Goal: Find contact information: Find contact information

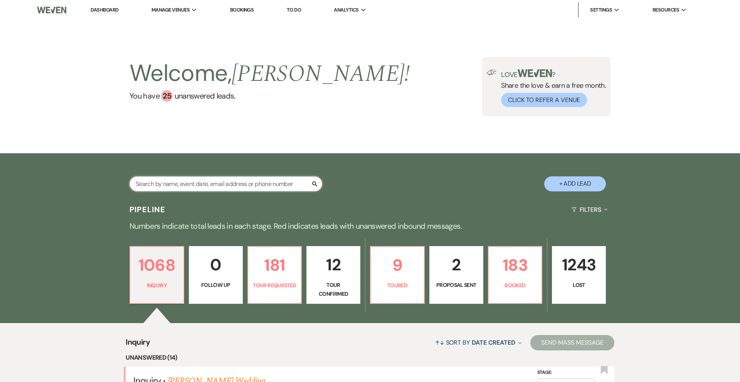
click at [150, 184] on input "text" at bounding box center [226, 184] width 193 height 15
click at [210, 181] on input "text" at bounding box center [226, 184] width 193 height 15
type input "[PERSON_NAME]"
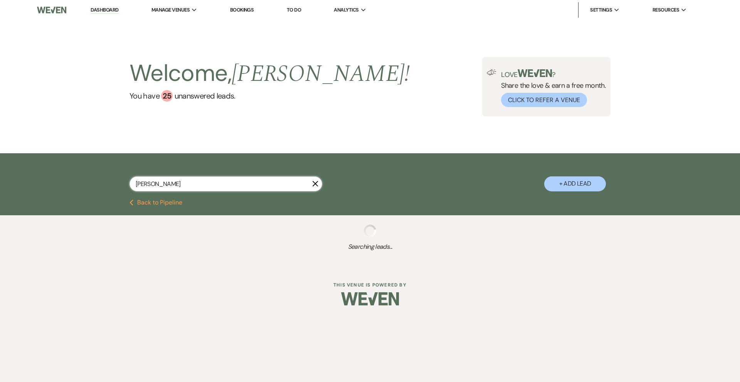
select select "2"
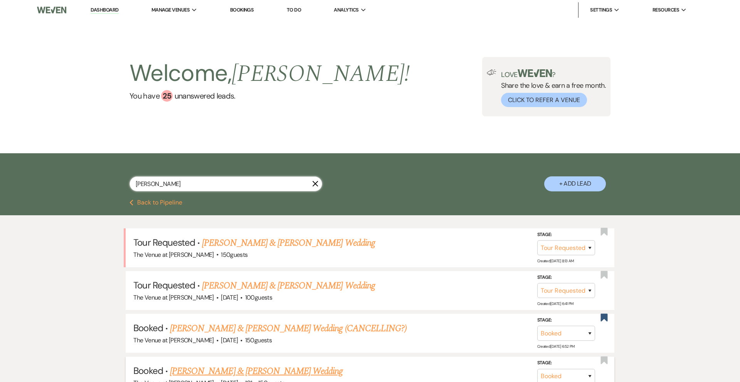
type input "[PERSON_NAME]"
click at [274, 370] on link "[PERSON_NAME] & [PERSON_NAME] Wedding" at bounding box center [256, 372] width 173 height 14
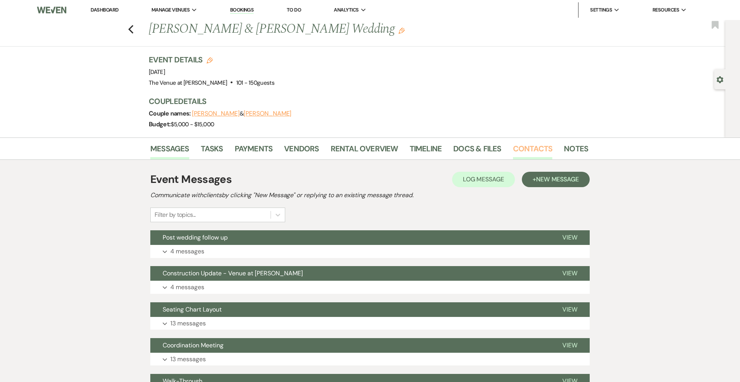
click at [520, 149] on link "Contacts" at bounding box center [533, 151] width 40 height 17
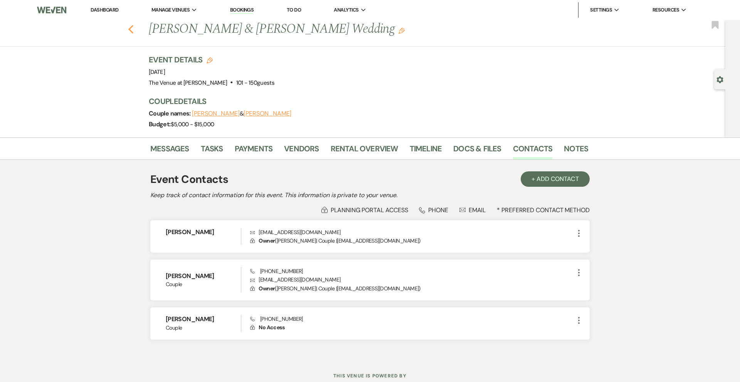
click at [128, 28] on icon "Previous" at bounding box center [131, 29] width 6 height 9
select select "2"
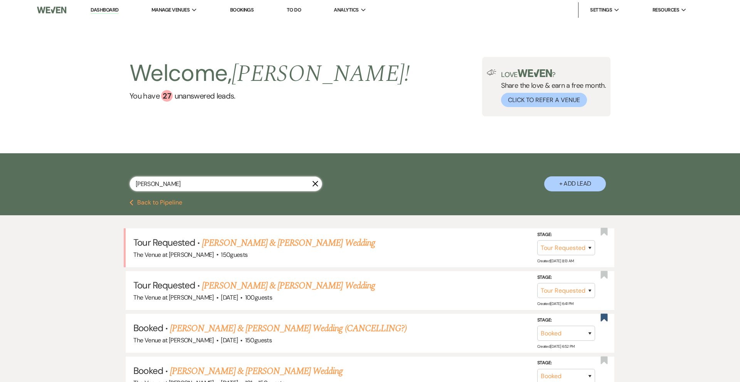
click at [167, 184] on input "[PERSON_NAME]" at bounding box center [226, 184] width 193 height 15
click at [167, 181] on input "[PERSON_NAME]" at bounding box center [226, 184] width 193 height 15
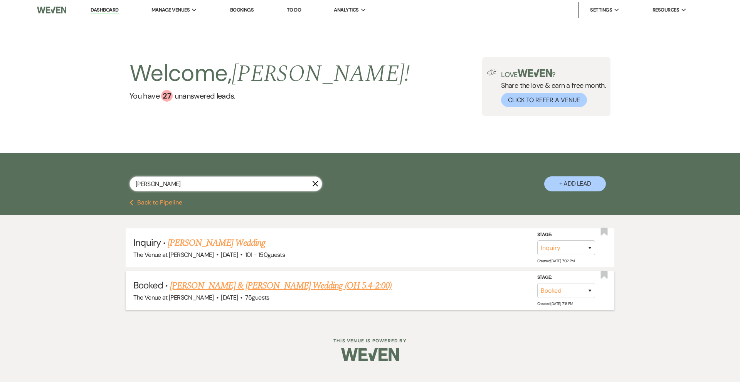
type input "[PERSON_NAME]"
click at [236, 286] on link "[PERSON_NAME] & [PERSON_NAME] Wedding (OH 5.4-2:00)" at bounding box center [281, 286] width 222 height 14
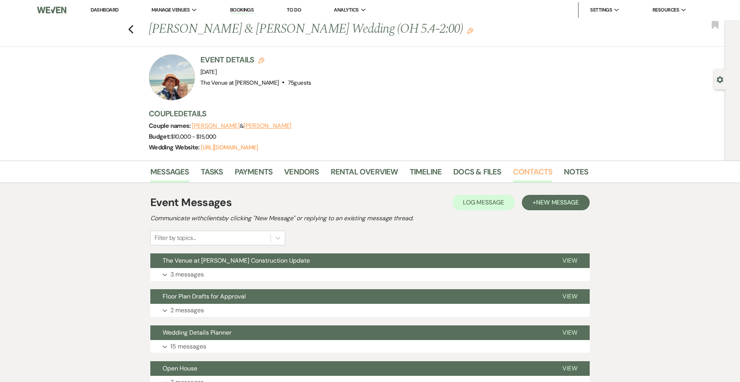
click at [532, 174] on link "Contacts" at bounding box center [533, 174] width 40 height 17
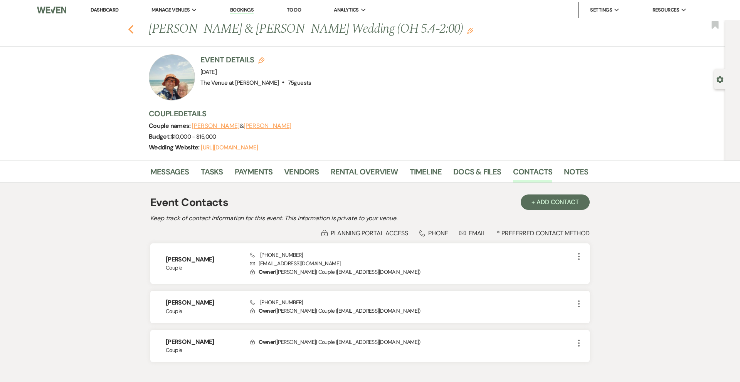
click at [129, 29] on use "button" at bounding box center [130, 29] width 5 height 8
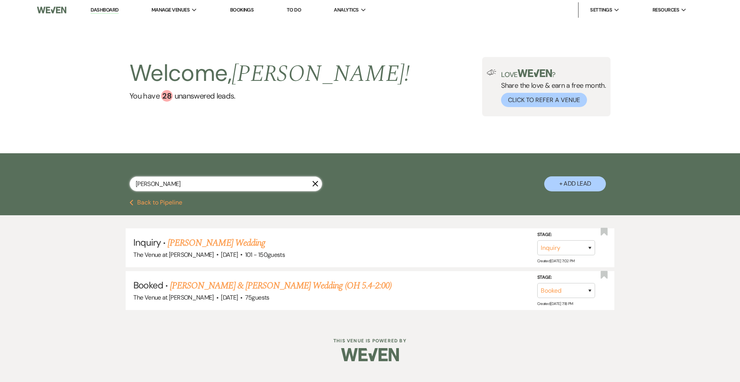
click at [160, 190] on input "[PERSON_NAME]" at bounding box center [226, 184] width 193 height 15
type input "[PERSON_NAME]"
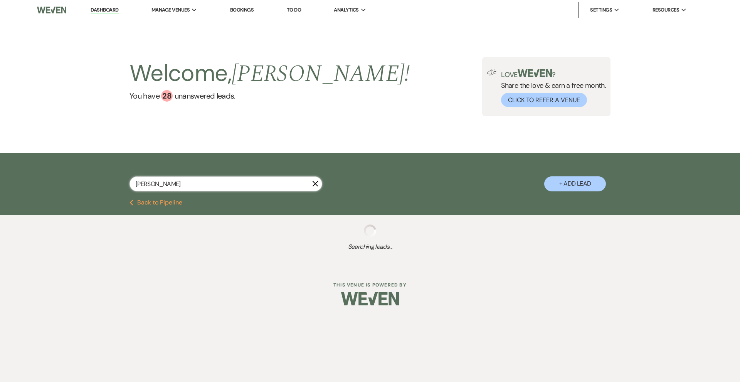
select select "8"
select select "5"
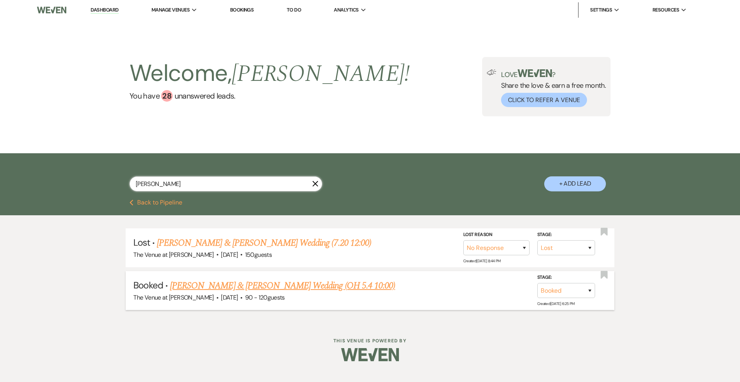
type input "[PERSON_NAME]"
click at [225, 288] on link "[PERSON_NAME] & [PERSON_NAME] Wedding (OH 5.4 10:00)" at bounding box center [282, 286] width 225 height 14
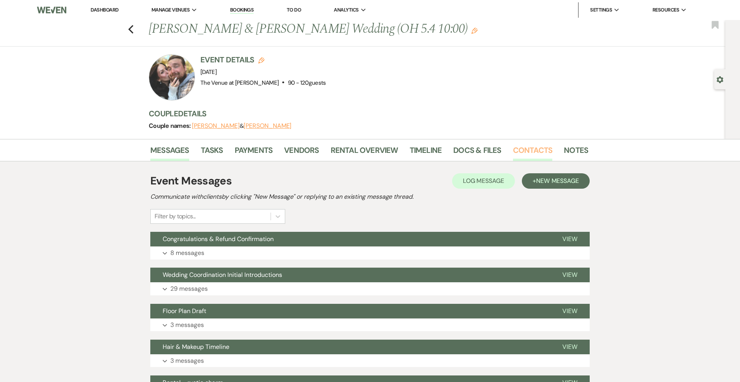
click at [517, 152] on link "Contacts" at bounding box center [533, 152] width 40 height 17
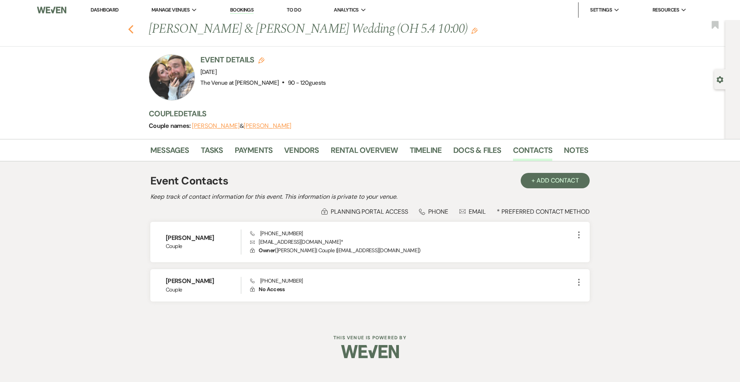
click at [132, 29] on icon "Previous" at bounding box center [131, 29] width 6 height 9
select select "8"
select select "5"
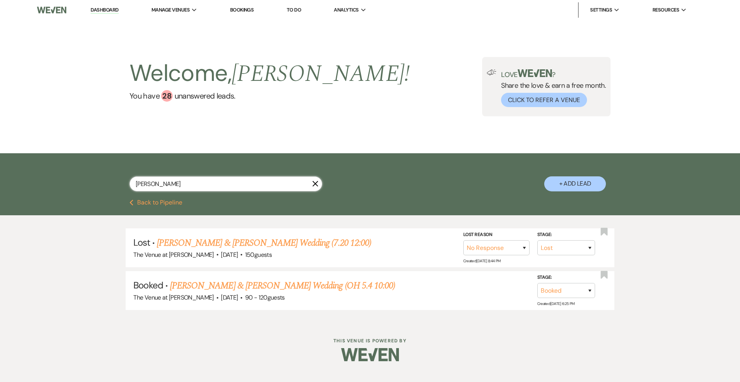
click at [150, 184] on input "[PERSON_NAME]" at bounding box center [226, 184] width 193 height 15
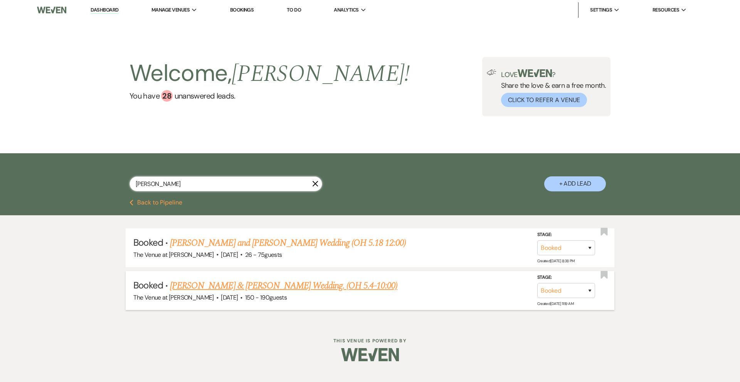
type input "[PERSON_NAME]"
click at [248, 286] on link "[PERSON_NAME] & [PERSON_NAME] Wedding. (OH 5.4-10:00)" at bounding box center [283, 286] width 227 height 14
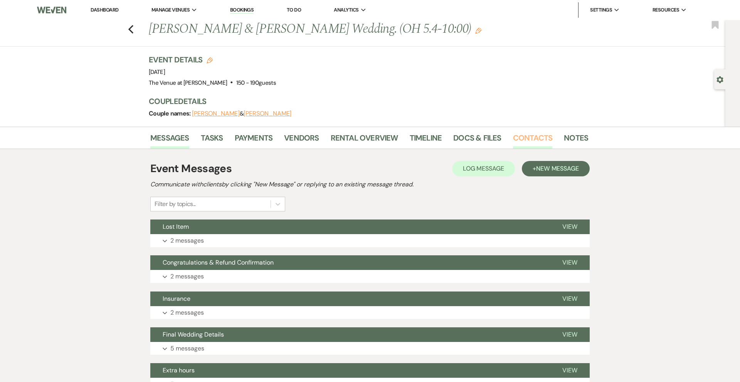
click at [545, 138] on link "Contacts" at bounding box center [533, 140] width 40 height 17
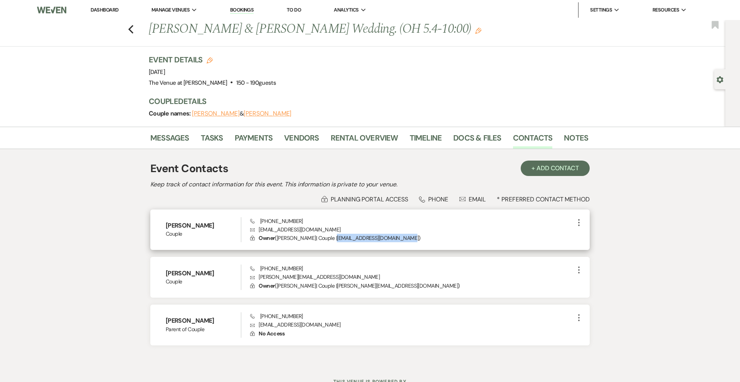
drag, startPoint x: 400, startPoint y: 239, endPoint x: 336, endPoint y: 241, distance: 63.6
click at [336, 241] on p "Lock Owner ( [PERSON_NAME] | Couple | [EMAIL_ADDRESS][DOMAIN_NAME] )" at bounding box center [412, 238] width 324 height 8
copy p "[EMAIL_ADDRESS][DOMAIN_NAME]"
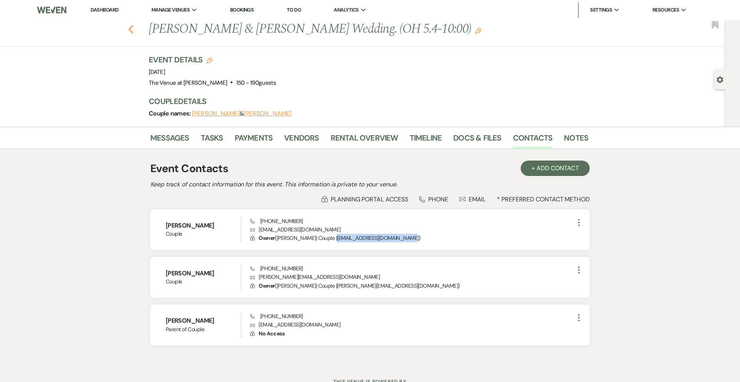
click at [131, 29] on icon "Previous" at bounding box center [131, 29] width 6 height 9
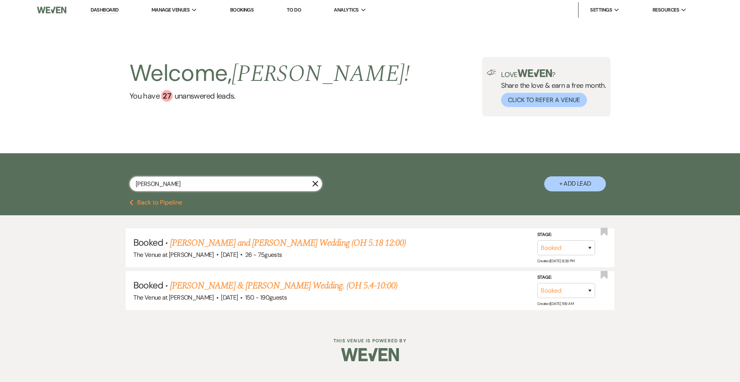
click at [155, 189] on input "[PERSON_NAME]" at bounding box center [226, 184] width 193 height 15
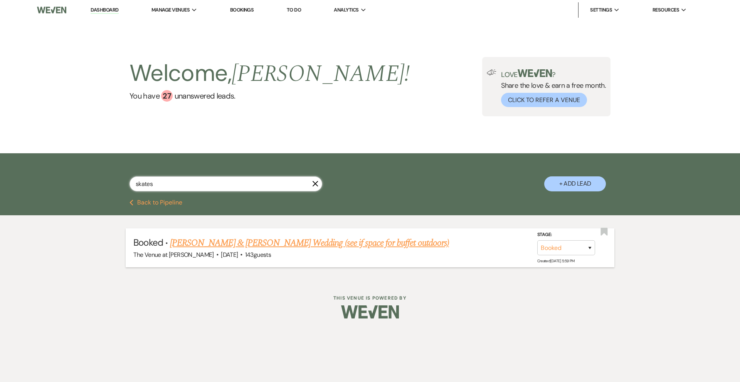
type input "skates"
click at [253, 244] on link "[PERSON_NAME] & [PERSON_NAME] Wedding (see if space for buffet outdoors)" at bounding box center [309, 243] width 279 height 14
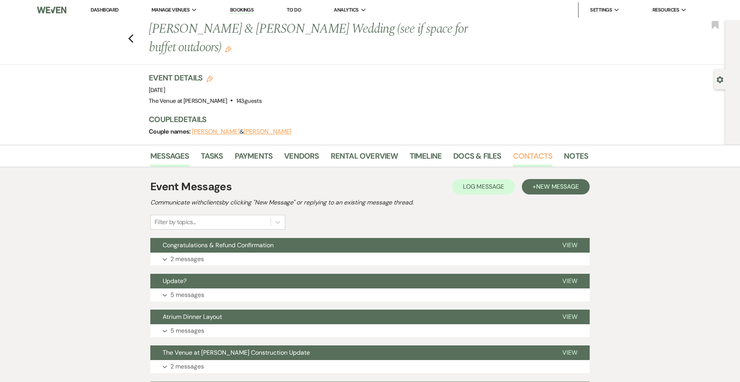
click at [536, 156] on link "Contacts" at bounding box center [533, 158] width 40 height 17
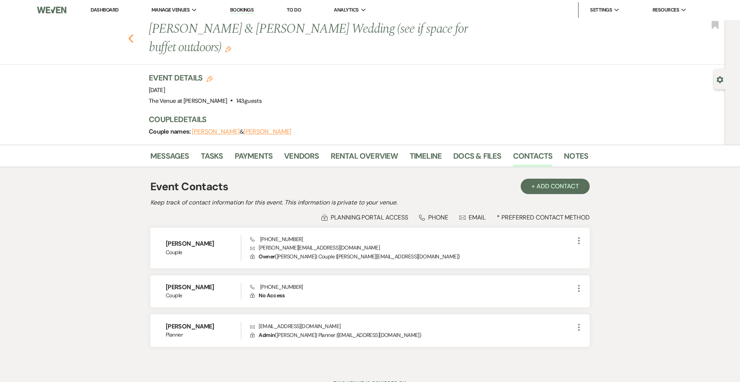
click at [131, 40] on use "button" at bounding box center [130, 38] width 5 height 8
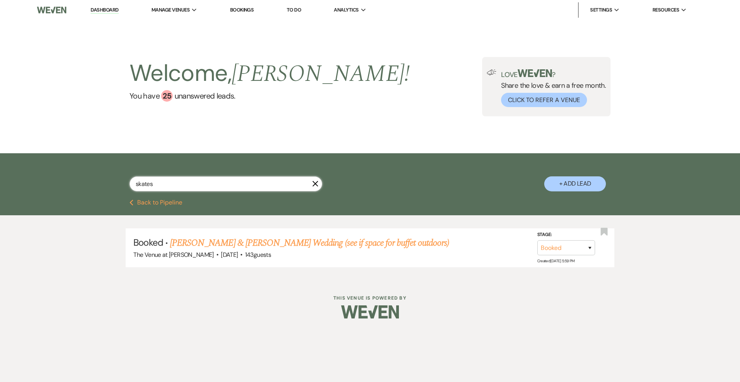
click at [170, 183] on input "skates" at bounding box center [226, 184] width 193 height 15
type input "perla"
click at [210, 243] on link "[PERSON_NAME] & [PERSON_NAME] Wedding (OH 5.4-CANNOT ATTEND)" at bounding box center [310, 243] width 280 height 14
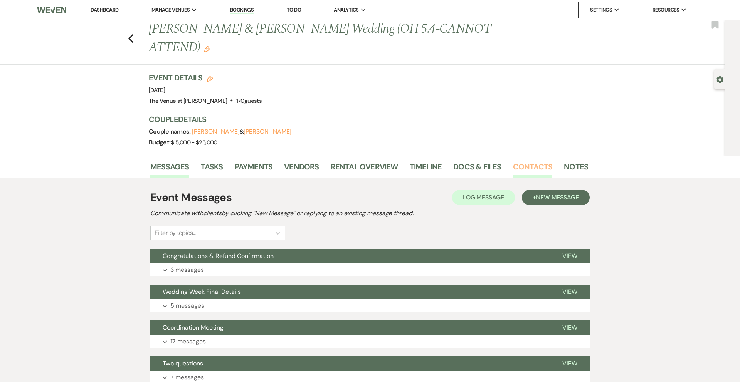
click at [525, 167] on link "Contacts" at bounding box center [533, 169] width 40 height 17
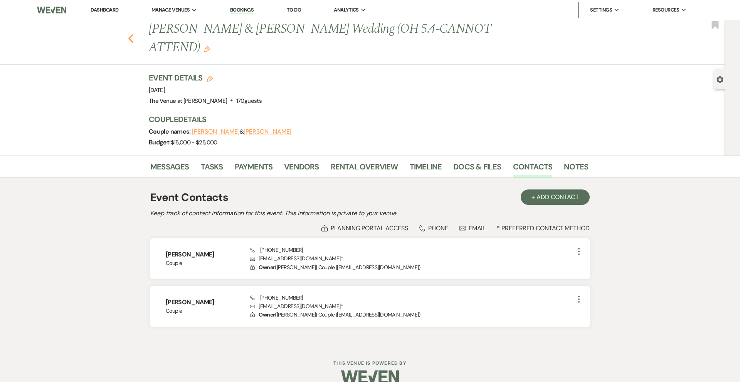
click at [132, 39] on icon "Previous" at bounding box center [131, 38] width 6 height 9
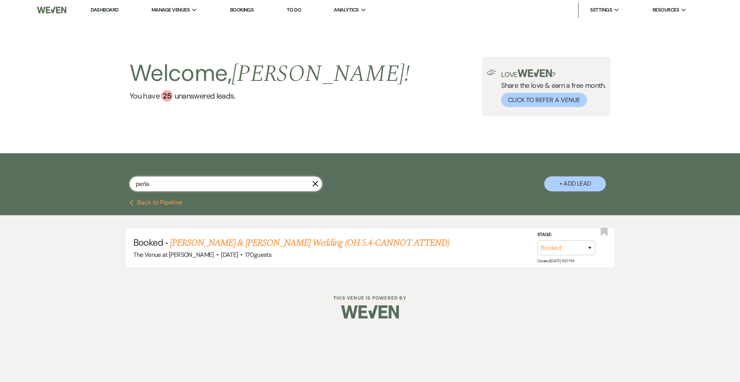
click at [162, 184] on input "perla" at bounding box center [226, 184] width 193 height 15
type input "[PERSON_NAME]"
click at [230, 242] on link "[PERSON_NAME] & [PERSON_NAME] Wedding" at bounding box center [256, 243] width 173 height 14
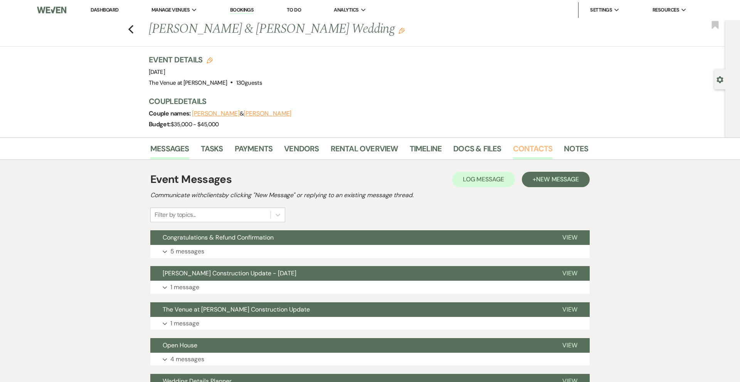
click at [514, 150] on link "Contacts" at bounding box center [533, 151] width 40 height 17
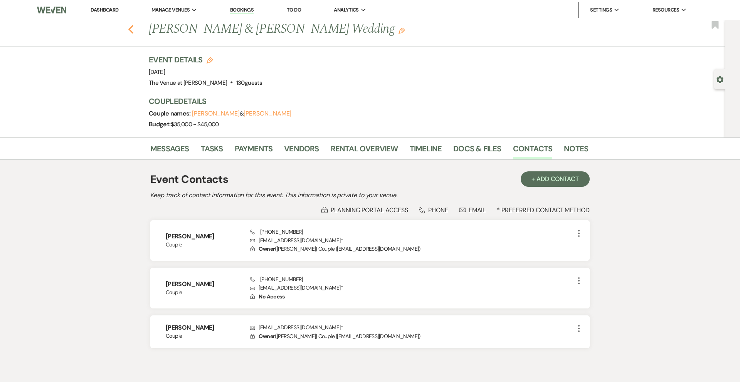
click at [129, 33] on icon "Previous" at bounding box center [131, 29] width 6 height 9
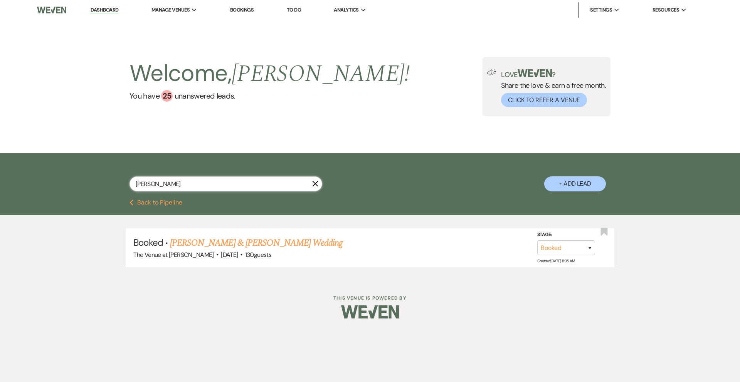
click at [164, 182] on input "[PERSON_NAME]" at bounding box center [226, 184] width 193 height 15
type input "nath"
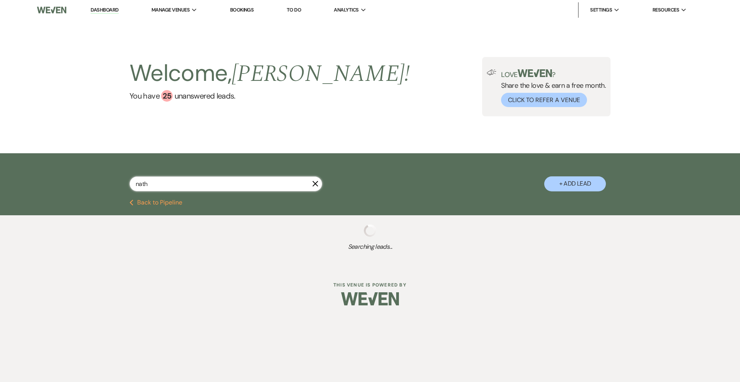
select select "5"
select select "2"
select select "8"
select select "9"
select select "8"
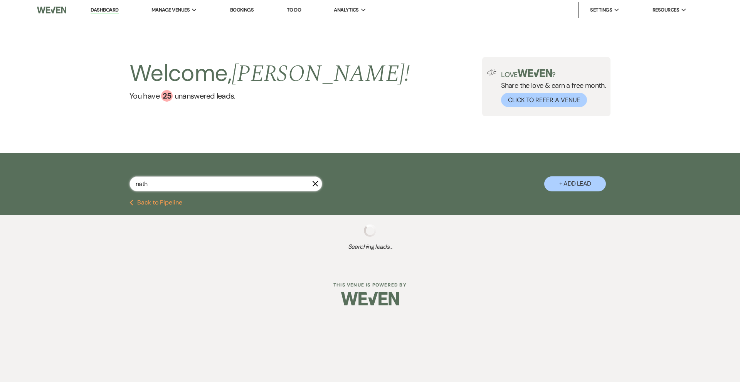
select select "6"
select select "8"
select select "1"
select select "2"
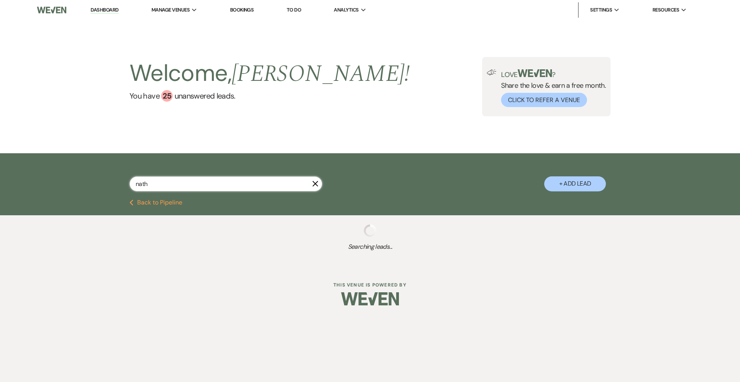
select select "8"
select select "4"
select select "2"
select select "8"
select select "5"
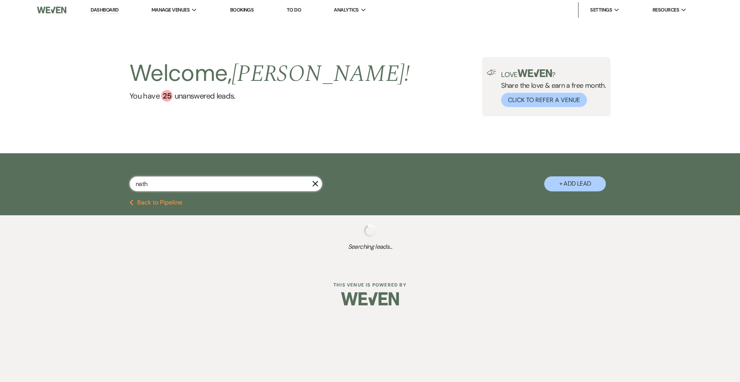
select select "8"
select select "5"
select select "8"
select select "5"
select select "8"
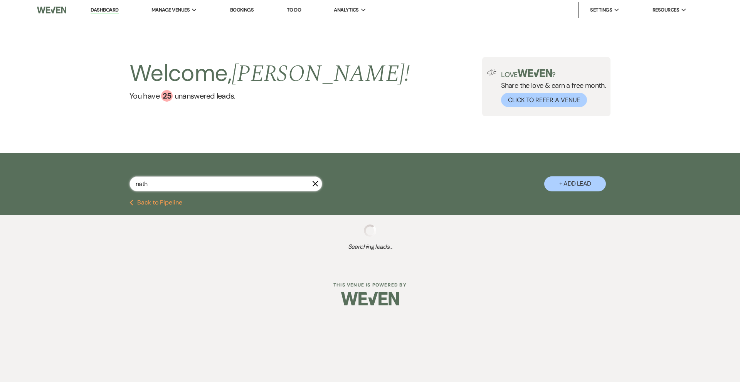
select select "5"
select select "8"
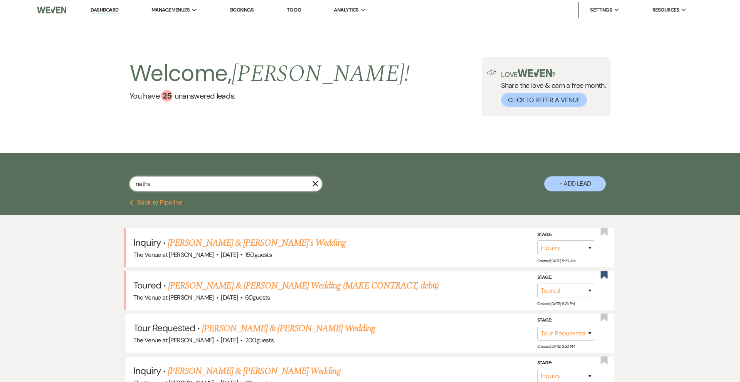
type input "nathal"
select select "5"
select select "2"
select select "8"
select select "9"
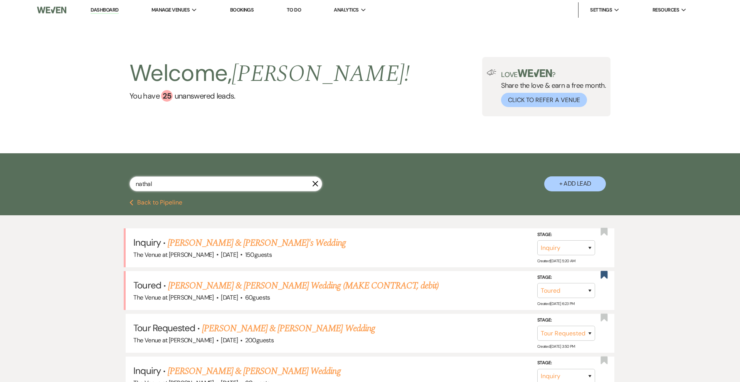
select select "8"
select select "6"
select select "8"
select select "1"
select select "2"
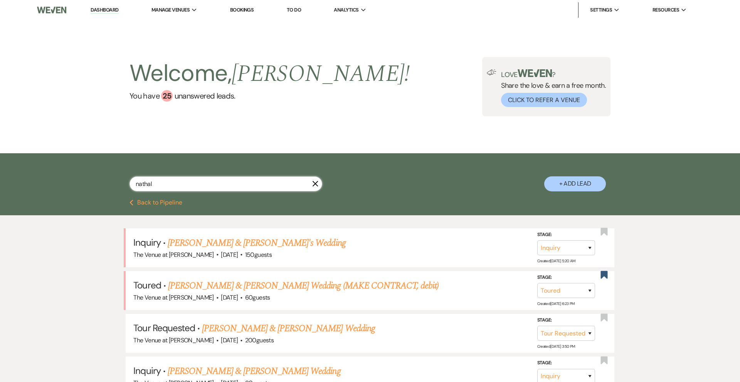
select select "2"
select select "8"
select select "4"
select select "2"
select select "8"
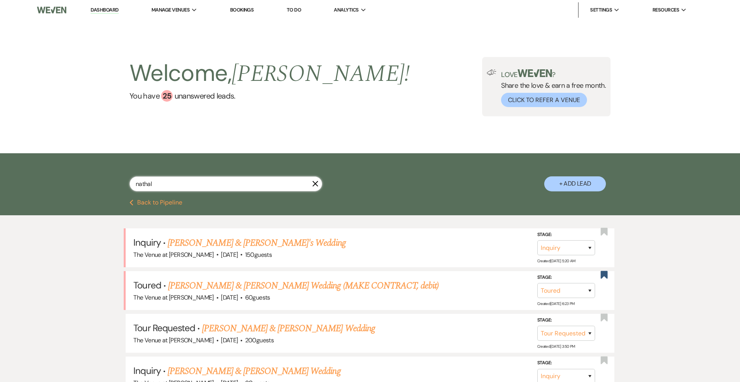
select select "5"
select select "8"
select select "5"
select select "8"
select select "5"
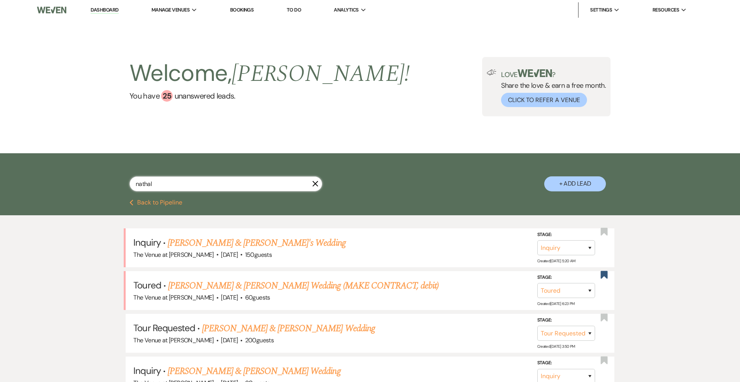
select select "8"
select select "5"
select select "8"
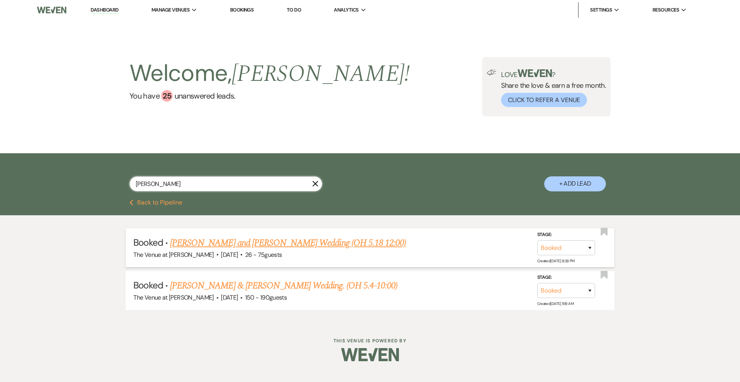
type input "[PERSON_NAME]"
click at [257, 247] on link "[PERSON_NAME] and [PERSON_NAME] Wedding (OH 5.18 12:00)" at bounding box center [288, 243] width 236 height 14
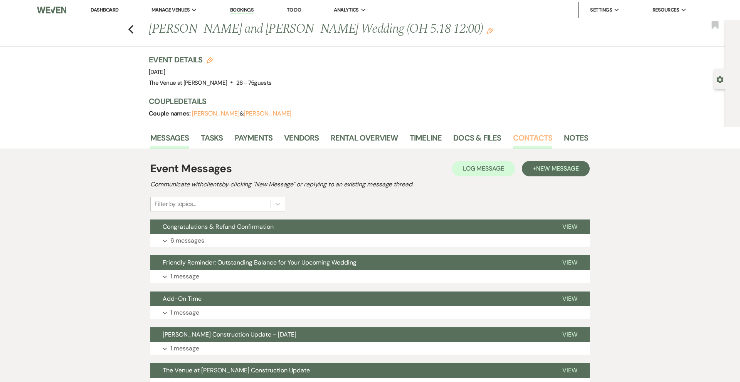
click at [524, 139] on link "Contacts" at bounding box center [533, 140] width 40 height 17
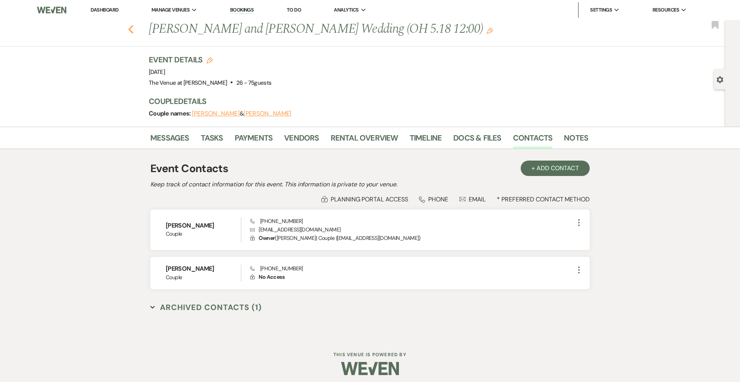
click at [131, 29] on icon "Previous" at bounding box center [131, 29] width 6 height 9
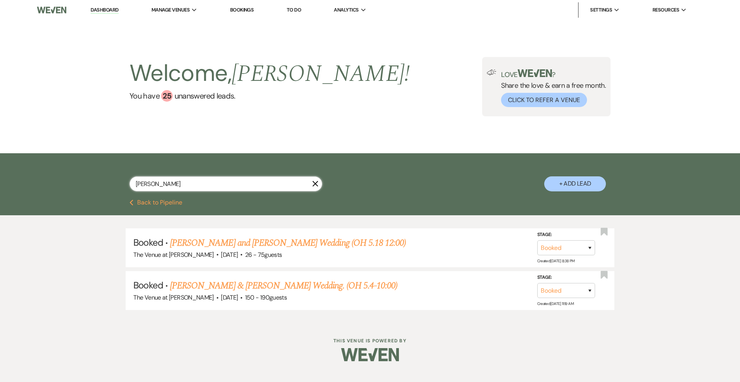
click at [154, 188] on input "[PERSON_NAME]" at bounding box center [226, 184] width 193 height 15
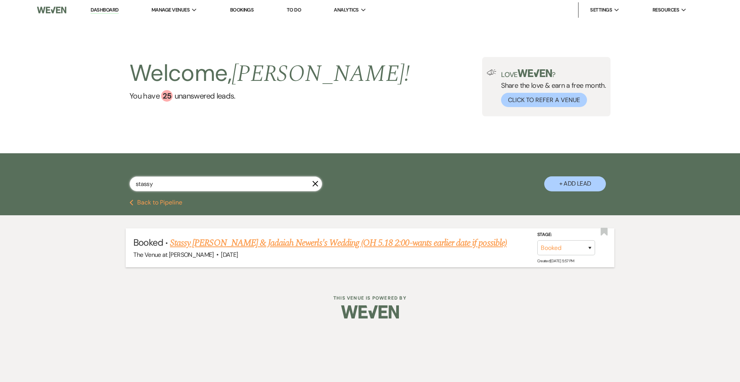
type input "stassy"
click at [238, 241] on link "Stassy [PERSON_NAME] & Jadaiah Newerls's Wedding (OH 5.18 2:00-wants earlier da…" at bounding box center [338, 243] width 337 height 14
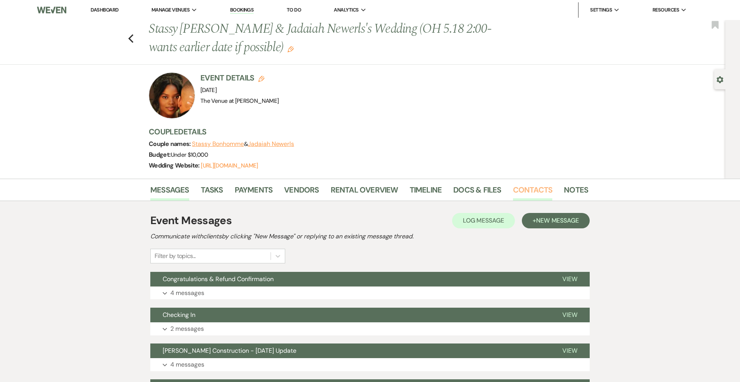
click at [524, 188] on link "Contacts" at bounding box center [533, 192] width 40 height 17
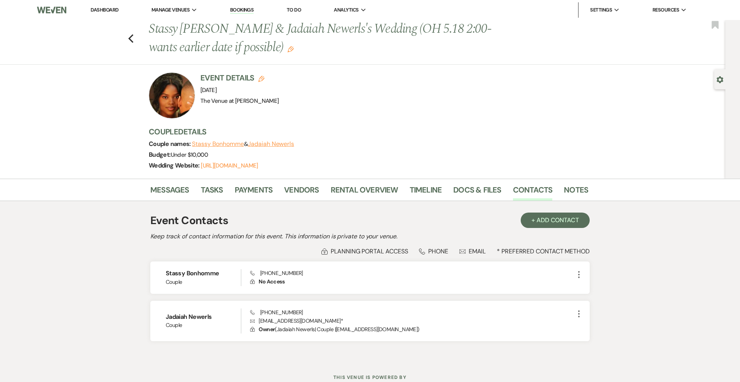
click at [131, 43] on div "Previous Stassy [PERSON_NAME] & Jadaiah Newerls's Wedding (OH 5.18 2:00-wants e…" at bounding box center [360, 42] width 729 height 45
click at [131, 39] on icon "Previous" at bounding box center [131, 38] width 6 height 9
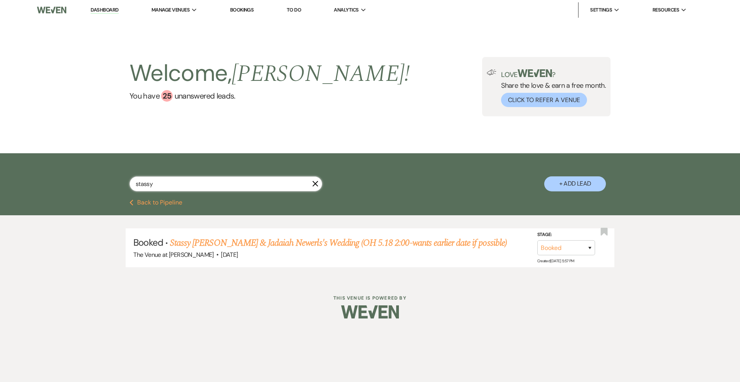
click at [185, 183] on input "stassy" at bounding box center [226, 184] width 193 height 15
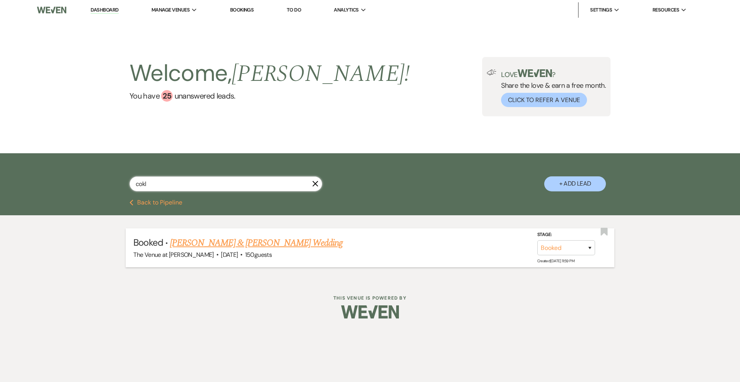
type input "cokl"
click at [258, 245] on link "[PERSON_NAME] & [PERSON_NAME] Wedding" at bounding box center [256, 243] width 173 height 14
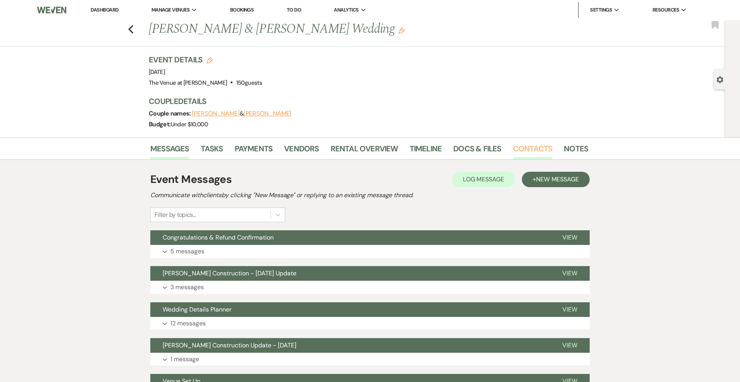
click at [524, 148] on link "Contacts" at bounding box center [533, 151] width 40 height 17
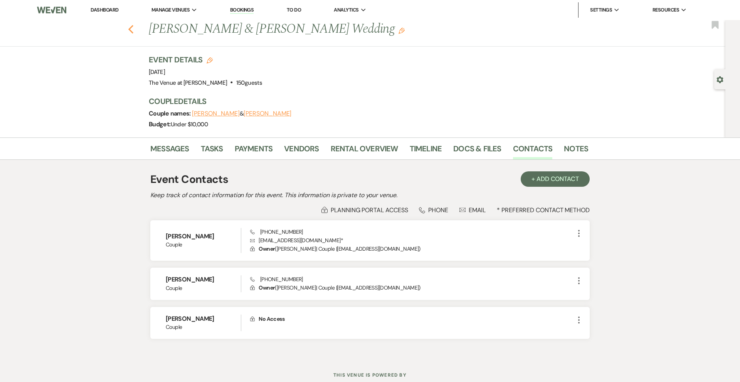
click at [132, 32] on use "button" at bounding box center [130, 29] width 5 height 8
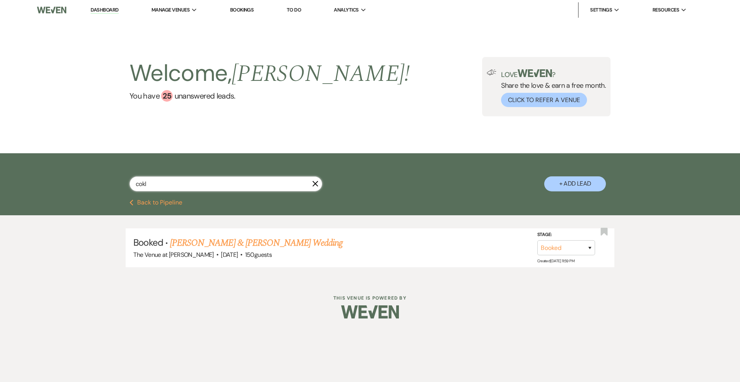
click at [151, 186] on input "cokl" at bounding box center [226, 184] width 193 height 15
type input "[PERSON_NAME]"
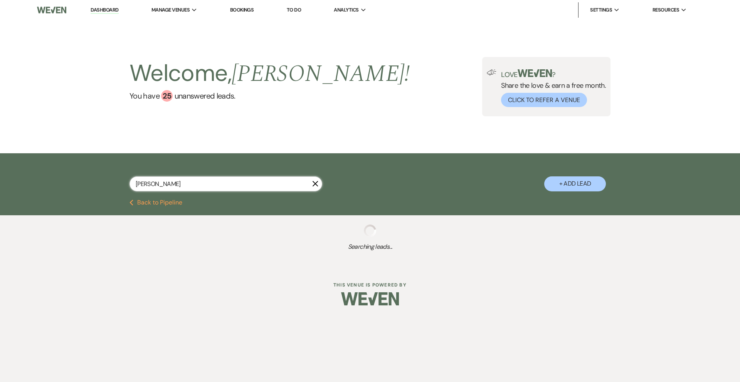
select select "4"
select select "2"
select select "8"
select select "2"
select select "8"
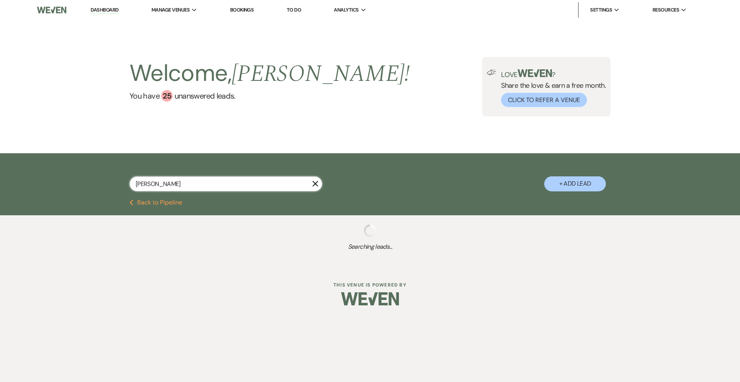
select select "5"
select select "8"
select select "5"
select select "8"
select select "5"
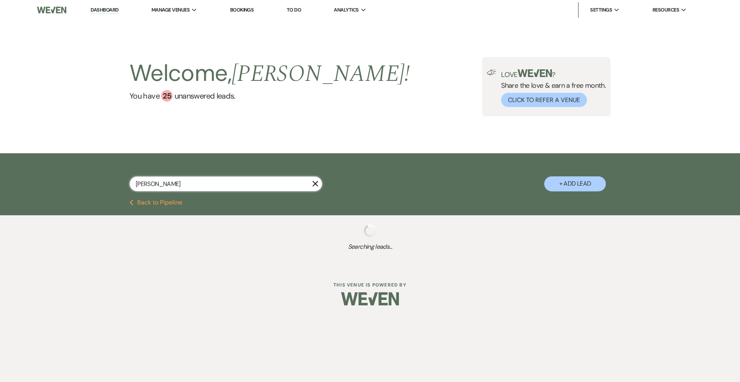
select select "8"
select select "5"
select select "8"
select select "5"
select select "8"
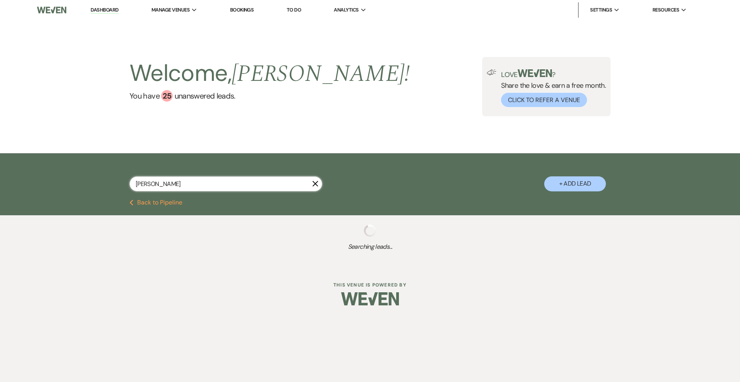
select select "8"
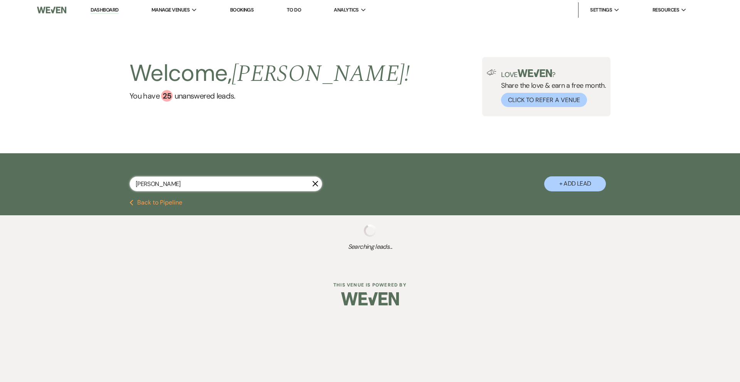
select select "8"
select select "5"
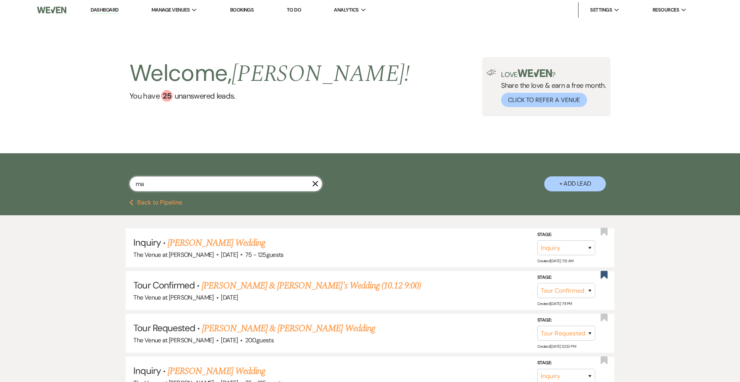
type input "m"
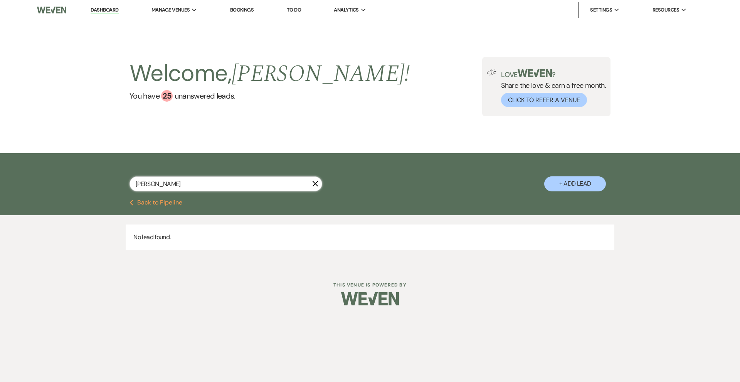
type input "[PERSON_NAME]"
select select "8"
select select "5"
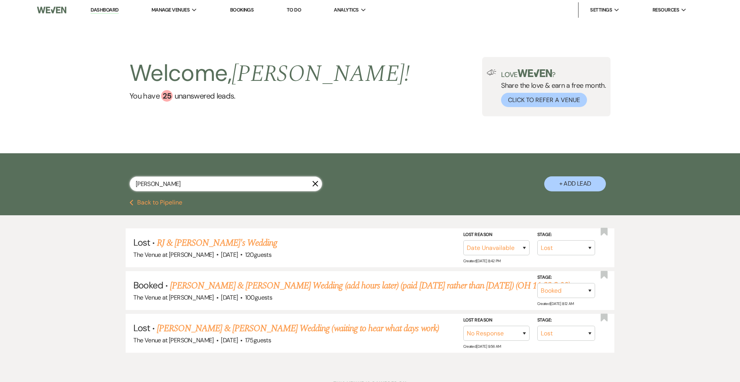
click at [161, 185] on input "[PERSON_NAME]" at bounding box center [226, 184] width 193 height 15
type input "[PERSON_NAME]"
select select "2"
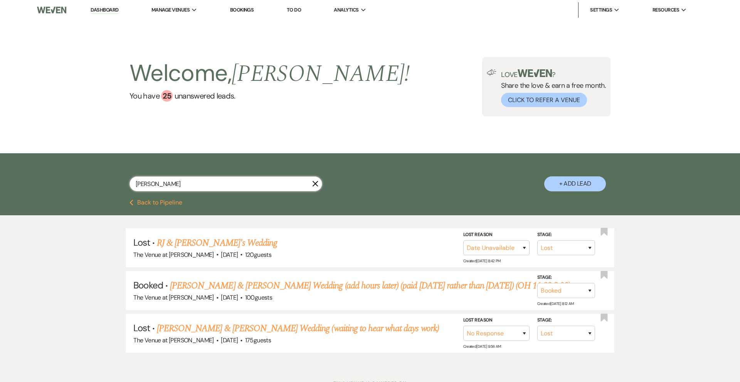
select select "2"
select select "8"
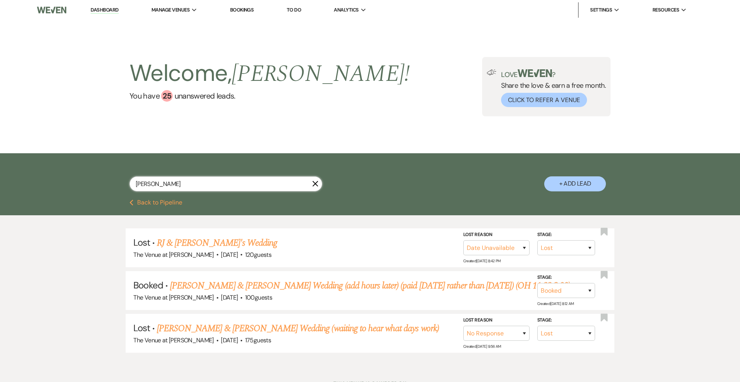
select select "5"
select select "8"
select select "5"
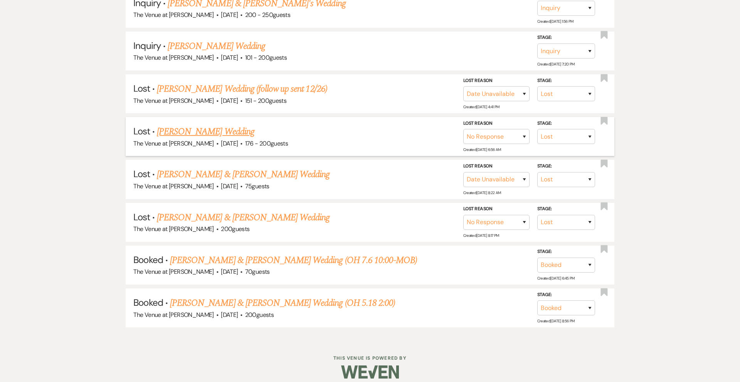
scroll to position [419, 0]
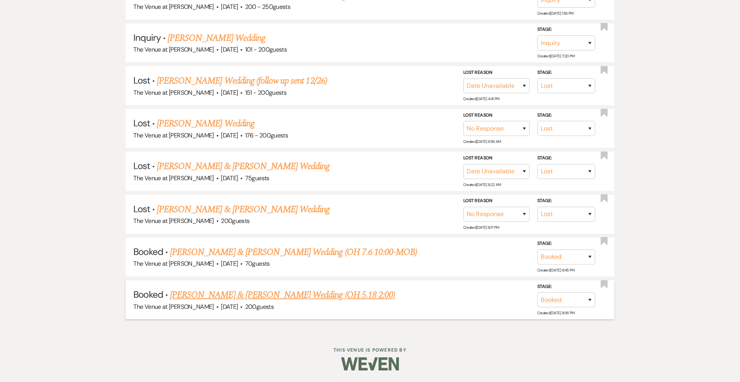
type input "[PERSON_NAME]"
click at [286, 295] on link "[PERSON_NAME] & [PERSON_NAME] Wedding (OH 5.18 2:00)" at bounding box center [282, 295] width 225 height 14
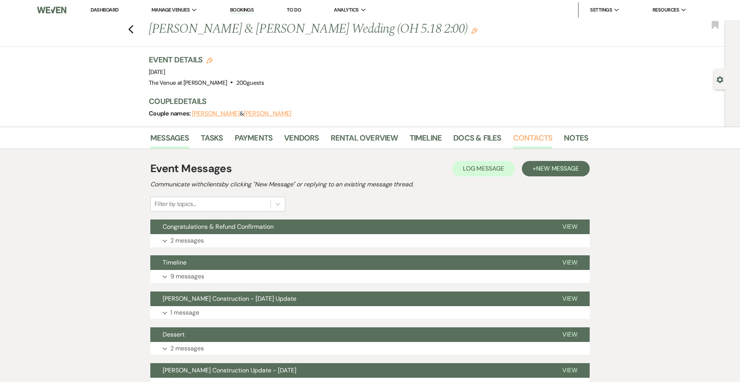
click at [527, 139] on link "Contacts" at bounding box center [533, 140] width 40 height 17
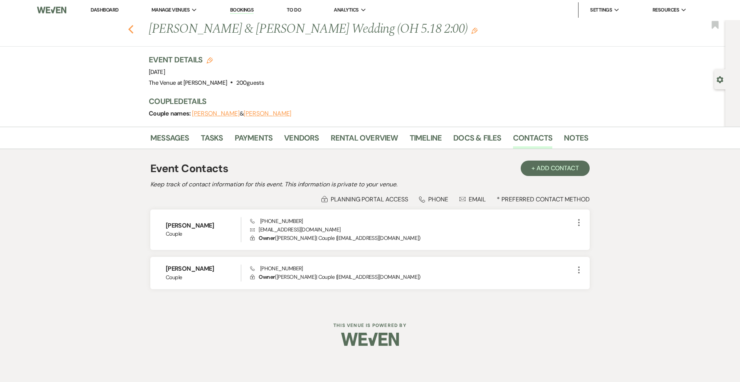
click at [133, 32] on icon "Previous" at bounding box center [131, 29] width 6 height 9
select select "2"
select select "8"
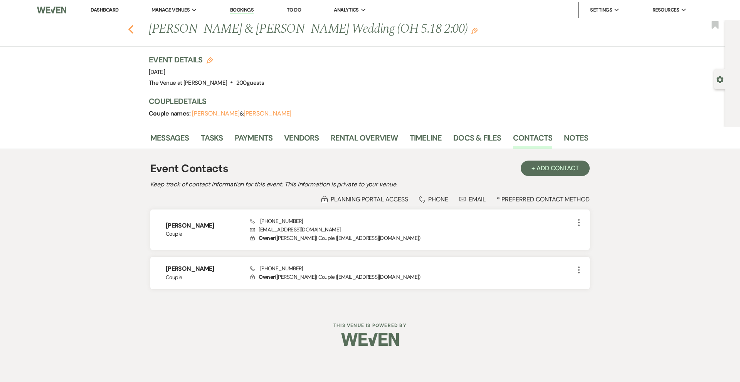
select select "8"
select select "5"
select select "8"
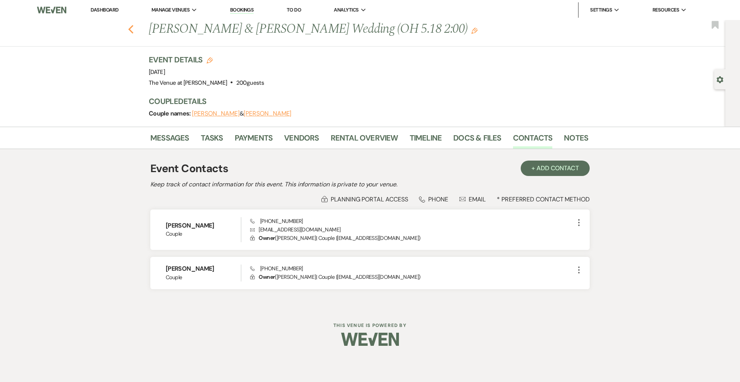
select select "8"
select select "5"
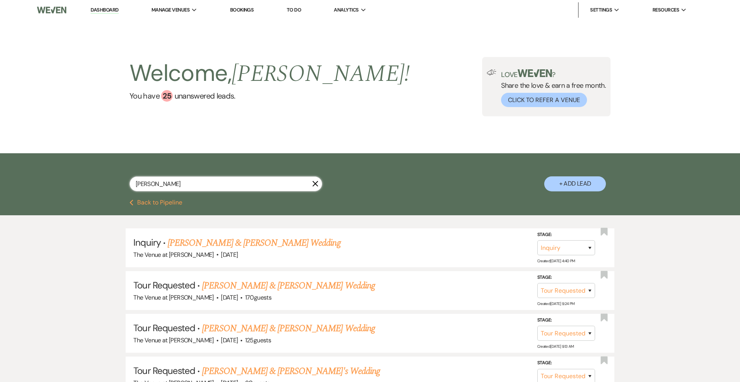
click at [206, 185] on input "[PERSON_NAME]" at bounding box center [226, 184] width 193 height 15
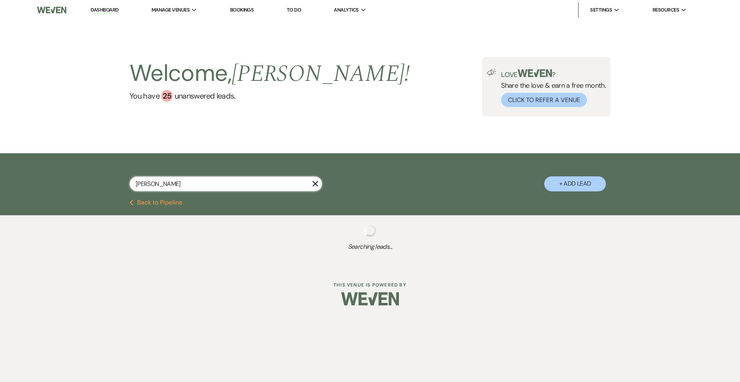
type input "nicolet"
select select "2"
select select "4"
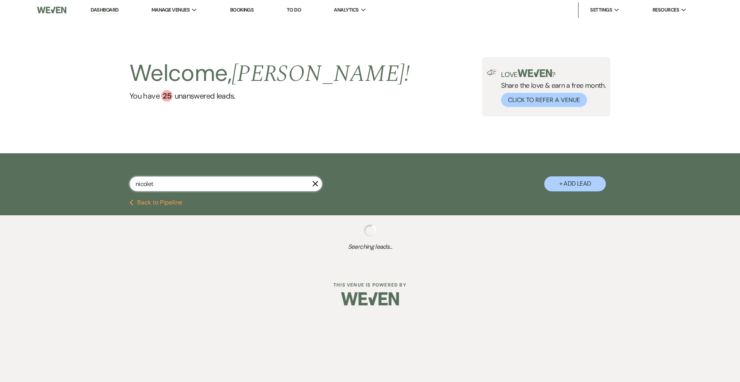
select select "5"
select select "8"
select select "7"
select select "8"
select select "5"
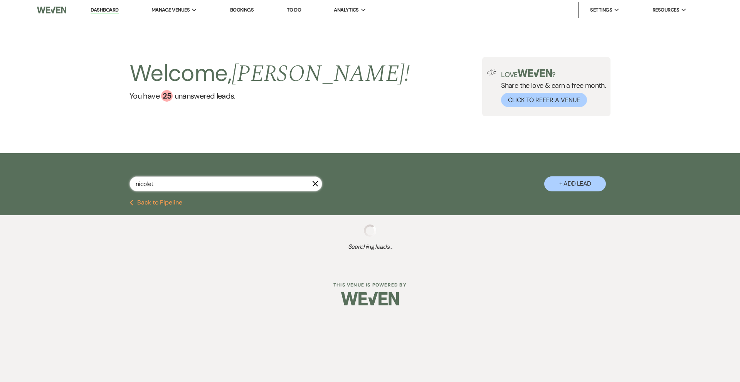
select select "2"
select select "8"
select select "10"
select select "2"
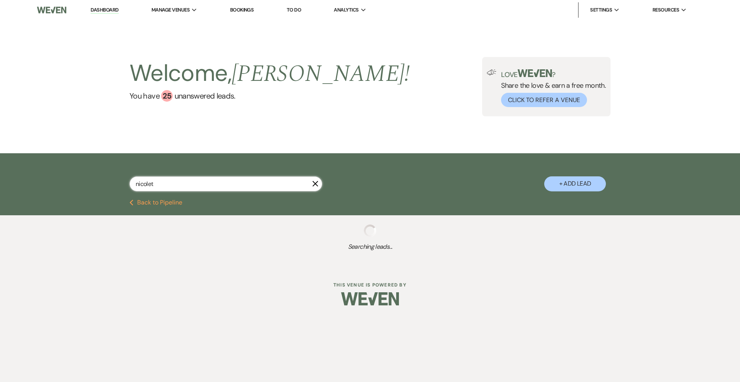
select select "2"
select select "8"
select select "5"
select select "2"
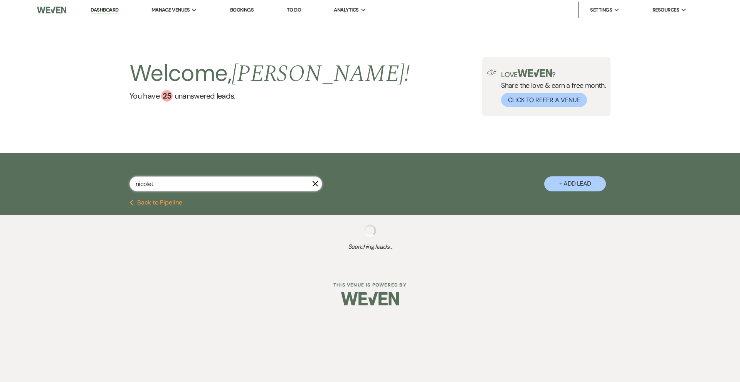
select select "2"
select select "8"
select select "4"
select select "8"
select select "4"
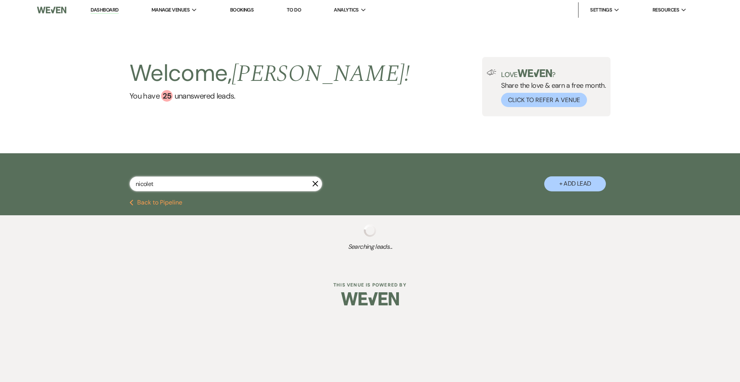
select select "8"
select select "4"
select select "8"
select select "5"
select select "8"
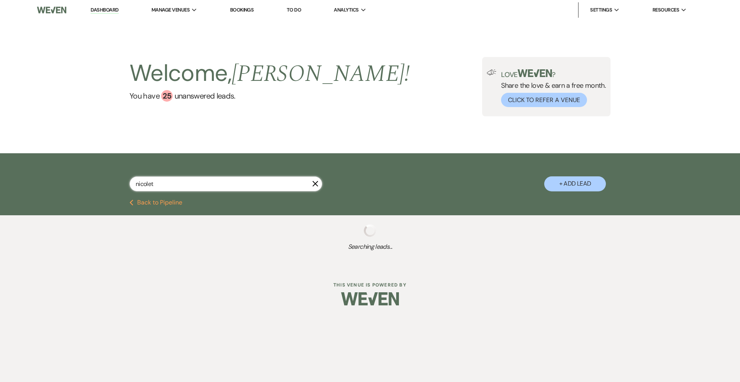
select select "1"
select select "2"
select select "8"
select select "5"
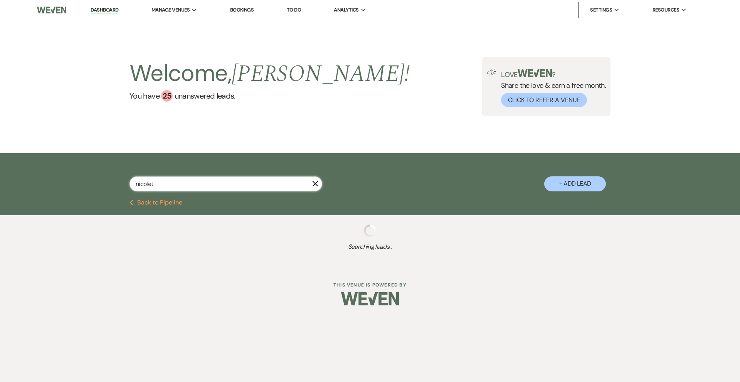
select select "8"
select select "5"
select select "2"
select select "8"
select select "5"
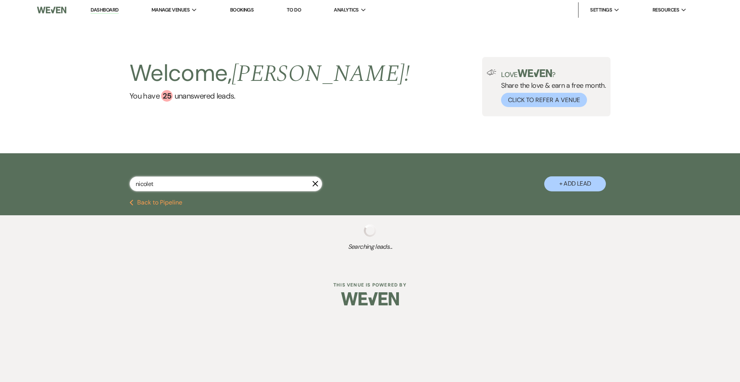
select select "8"
select select "10"
select select "5"
select select "2"
select select "8"
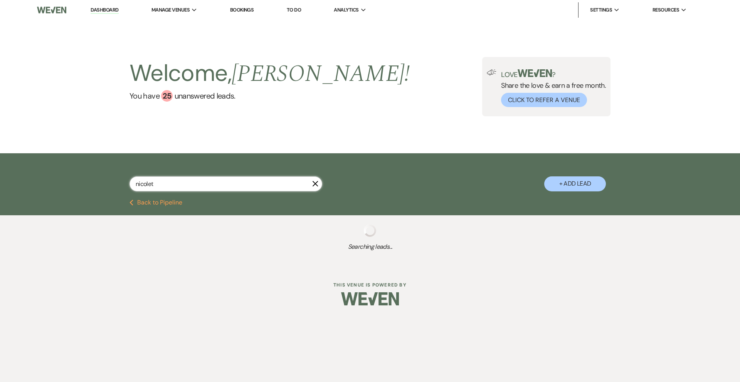
select select "6"
select select "8"
select select "5"
select select "2"
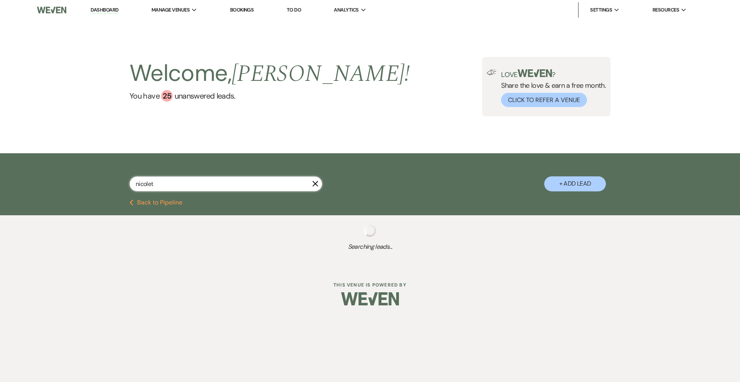
select select "8"
select select "1"
select select "2"
select select "8"
select select "4"
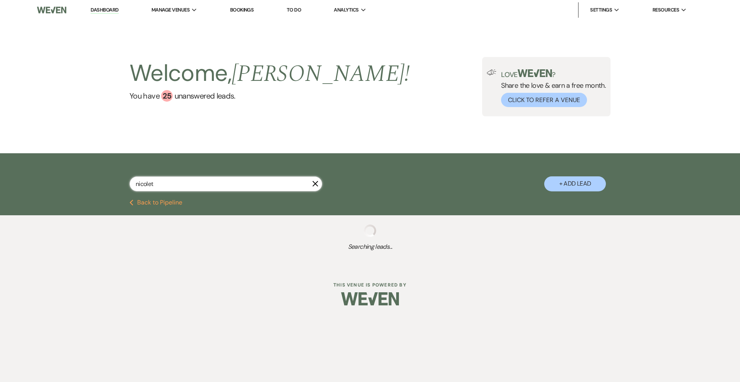
select select "8"
select select "6"
select select "2"
select select "8"
select select "5"
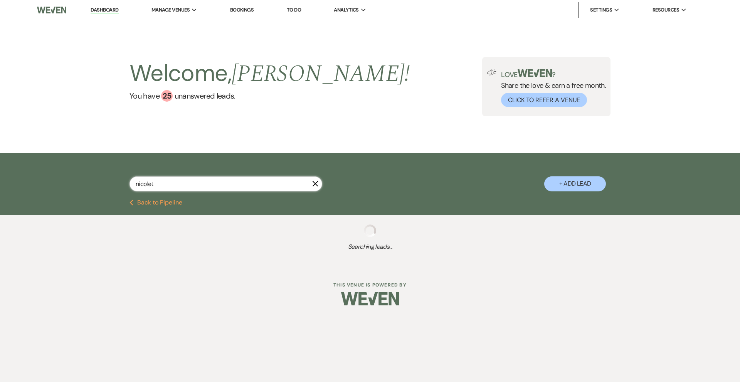
select select "8"
select select "5"
select select "8"
select select "5"
select select "8"
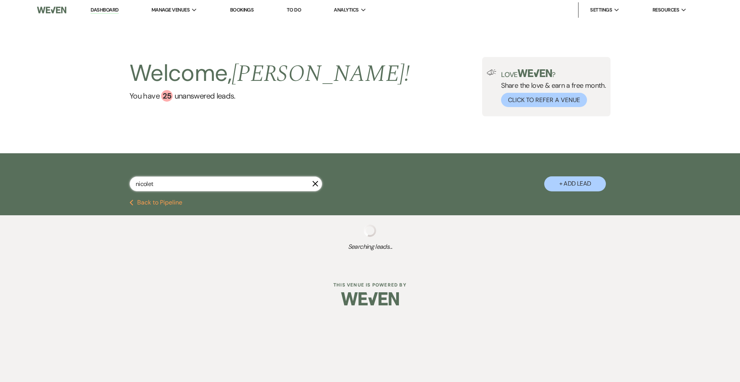
select select "4"
select select "8"
select select "5"
select select "2"
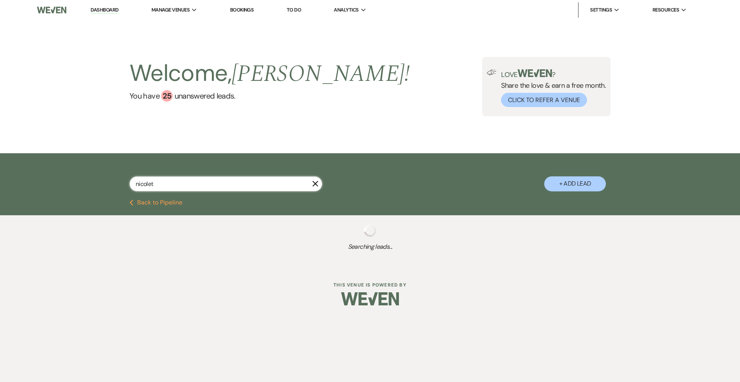
select select "8"
select select "5"
select select "2"
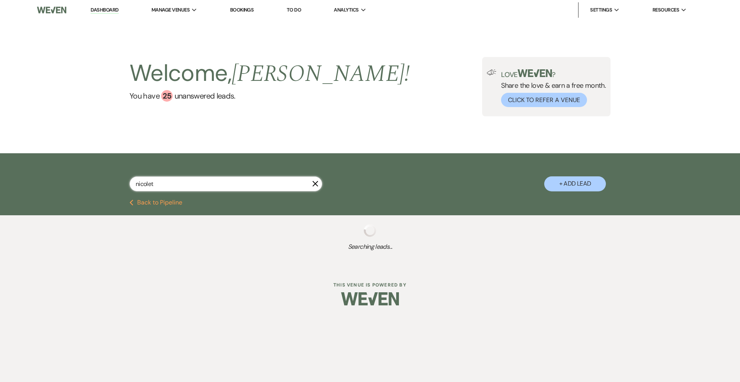
select select "2"
select select "8"
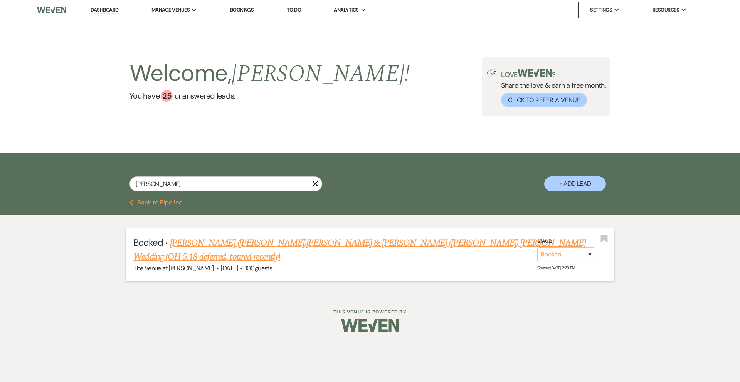
click at [278, 245] on link "[PERSON_NAME] ([PERSON_NAME])[PERSON_NAME] & [PERSON_NAME] ([PERSON_NAME]) [PER…" at bounding box center [359, 250] width 452 height 28
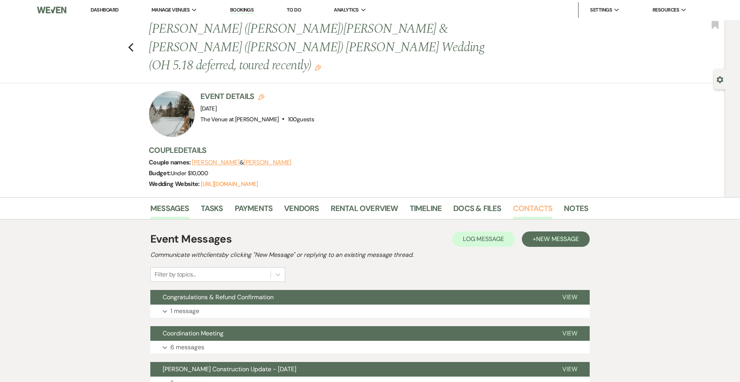
click at [528, 202] on link "Contacts" at bounding box center [533, 210] width 40 height 17
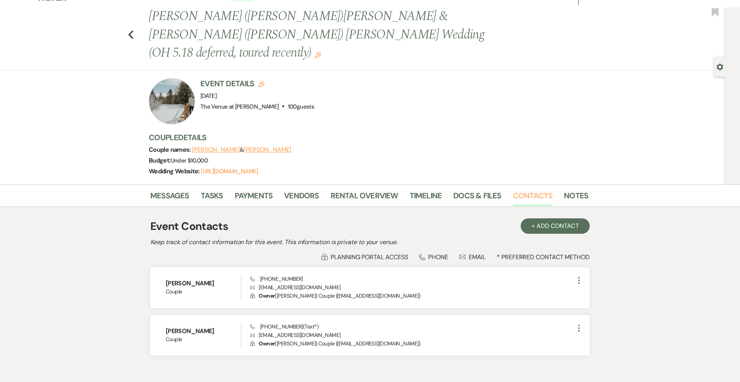
scroll to position [13, 0]
click at [131, 30] on icon "Previous" at bounding box center [131, 34] width 6 height 9
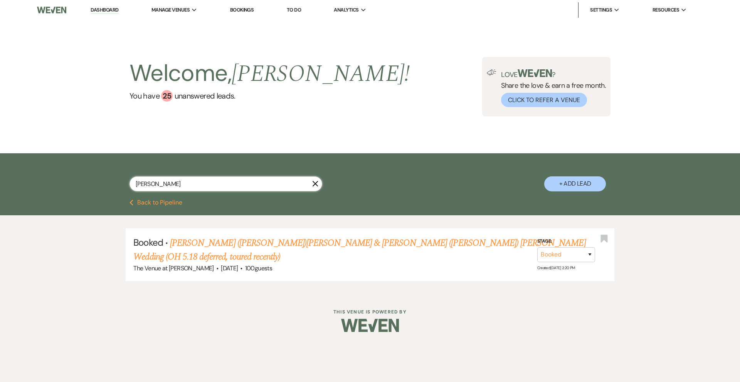
click at [177, 189] on input "[PERSON_NAME]" at bounding box center [226, 184] width 193 height 15
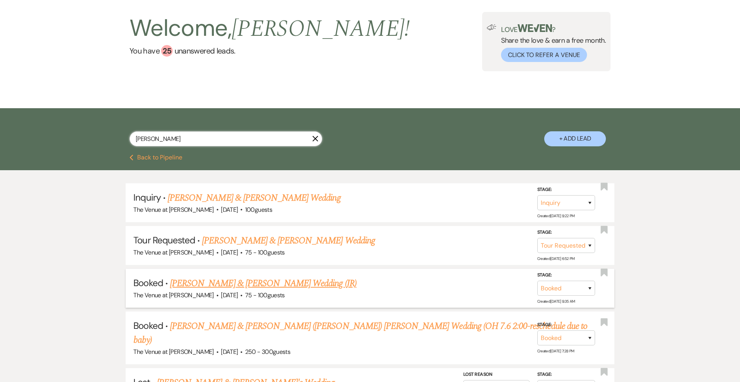
scroll to position [45, 0]
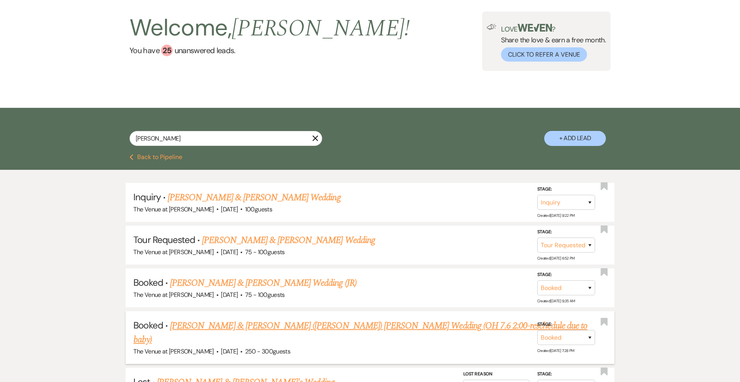
click at [262, 322] on link "[PERSON_NAME] & [PERSON_NAME] ([PERSON_NAME]) [PERSON_NAME] Wedding (OH 7.6 2:0…" at bounding box center [360, 333] width 454 height 28
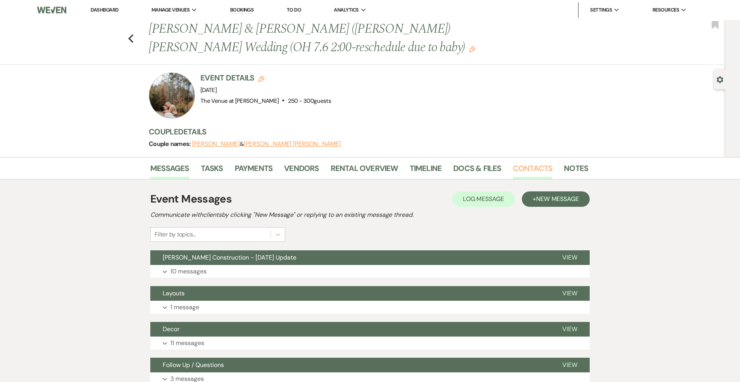
click at [516, 169] on link "Contacts" at bounding box center [533, 170] width 40 height 17
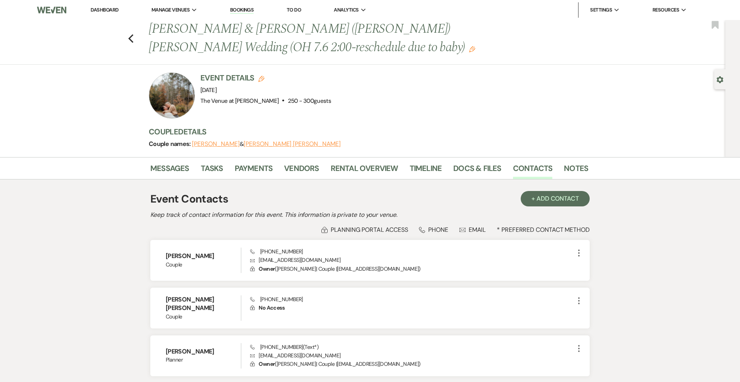
click at [133, 35] on div "Previous [PERSON_NAME] & [PERSON_NAME] ([PERSON_NAME]) [PERSON_NAME] Wedding (O…" at bounding box center [360, 42] width 729 height 45
click at [130, 38] on icon "Previous" at bounding box center [131, 38] width 6 height 9
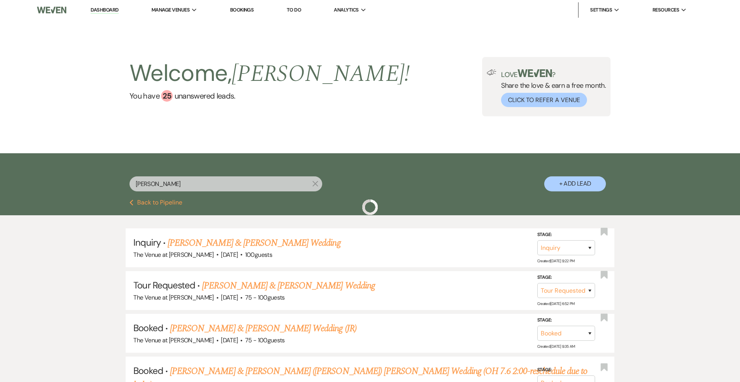
scroll to position [45, 0]
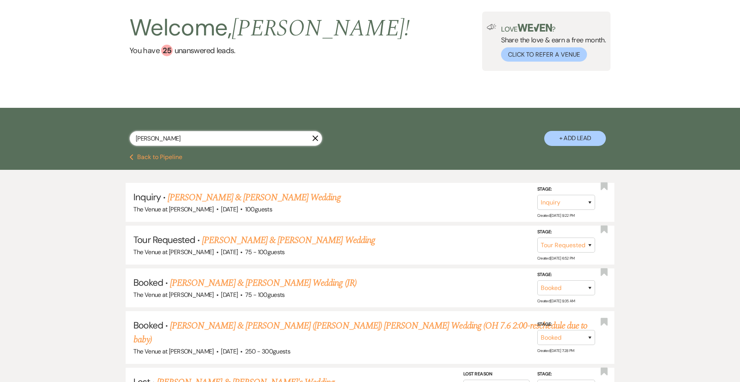
click at [166, 140] on input "[PERSON_NAME]" at bounding box center [226, 138] width 193 height 15
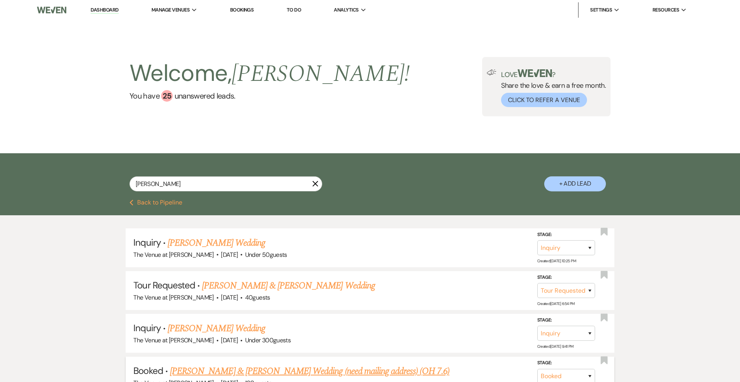
click at [291, 367] on link "[PERSON_NAME] & [PERSON_NAME] Wedding (need mailing address) (OH 7.6)" at bounding box center [310, 372] width 280 height 14
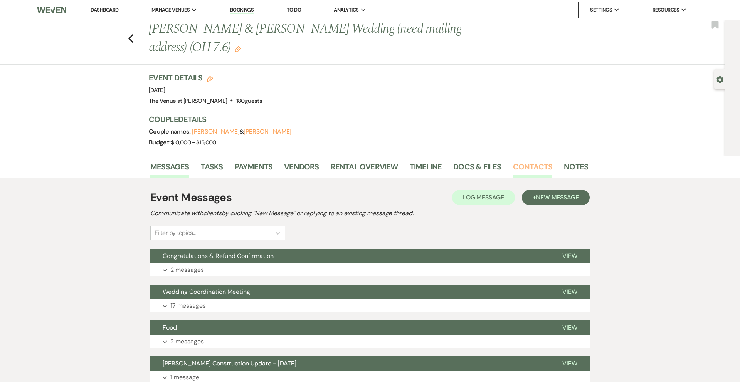
click at [525, 164] on link "Contacts" at bounding box center [533, 169] width 40 height 17
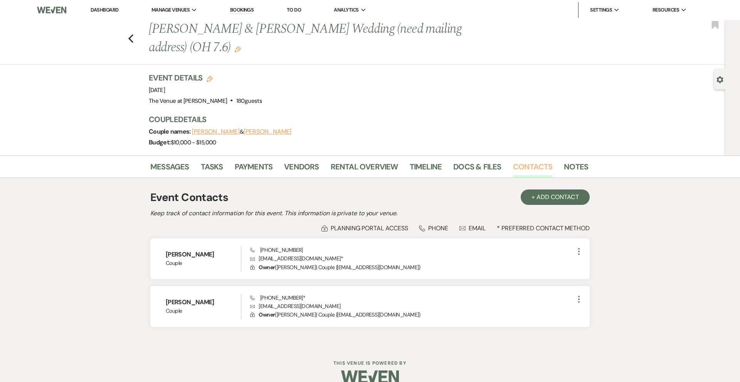
scroll to position [13, 0]
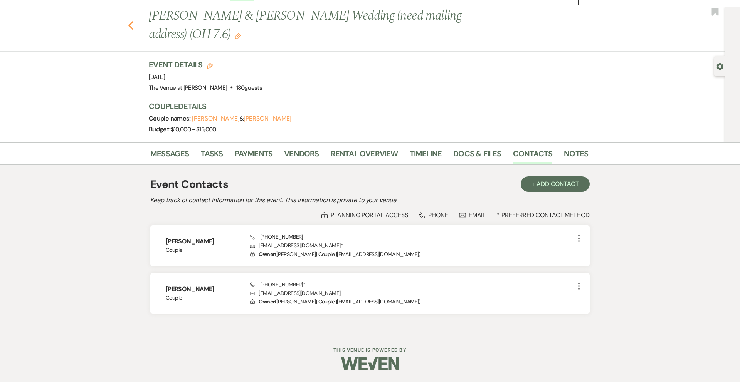
click at [131, 26] on icon "Previous" at bounding box center [131, 25] width 6 height 9
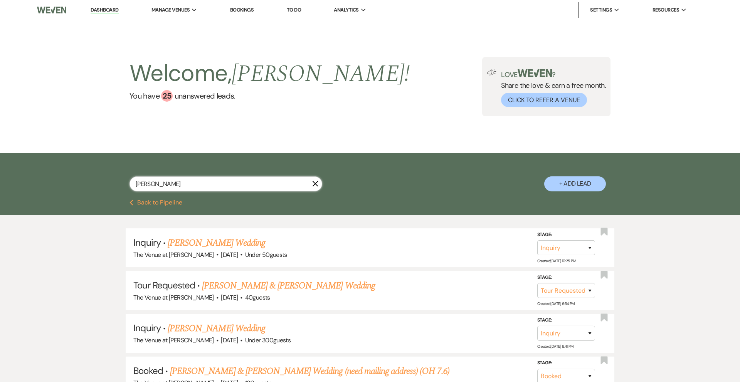
click at [160, 187] on input "[PERSON_NAME]" at bounding box center [226, 184] width 193 height 15
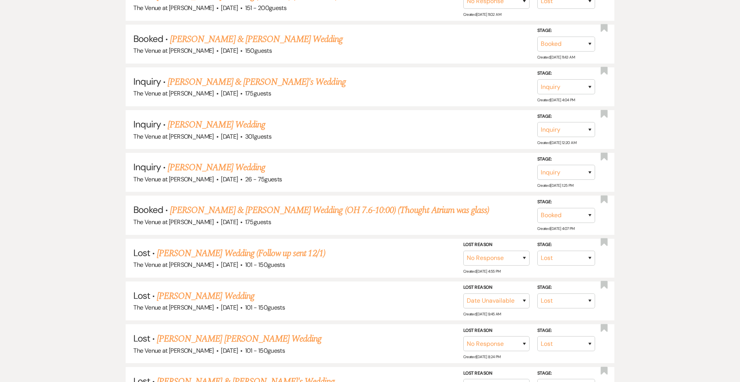
scroll to position [376, 0]
click at [262, 211] on link "[PERSON_NAME] & [PERSON_NAME] Wedding (OH 7.6-10:00) (Thought Atrium was glass)" at bounding box center [329, 210] width 319 height 14
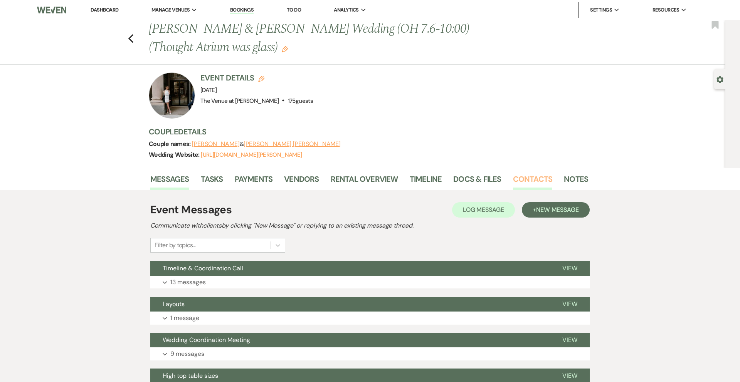
click at [525, 178] on link "Contacts" at bounding box center [533, 181] width 40 height 17
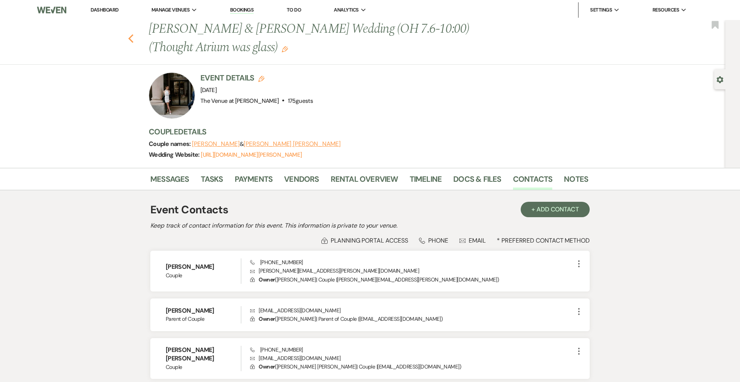
click at [132, 39] on icon "Previous" at bounding box center [131, 38] width 6 height 9
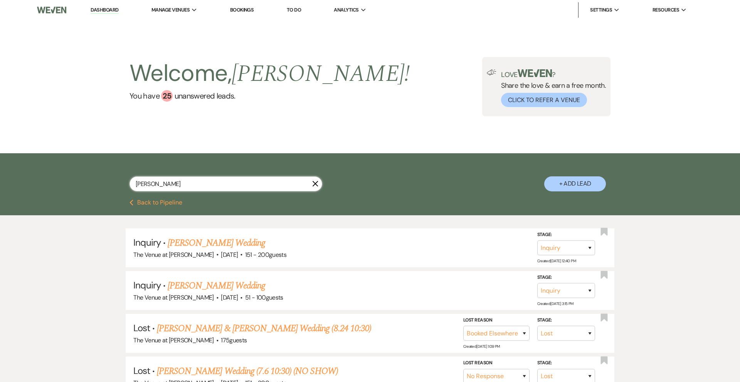
click at [194, 183] on input "[PERSON_NAME]" at bounding box center [226, 184] width 193 height 15
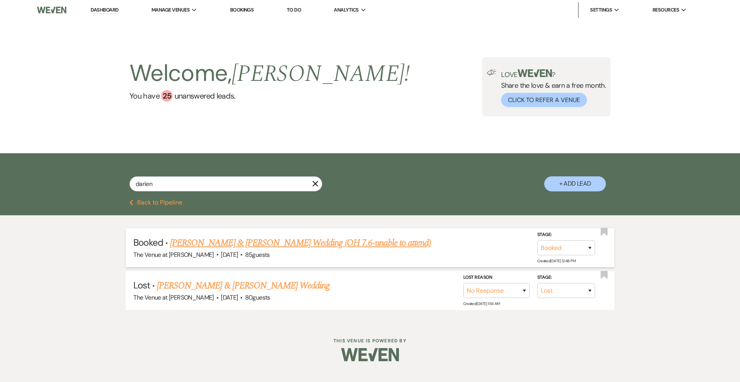
click at [233, 241] on link "[PERSON_NAME] & [PERSON_NAME] Wedding (OH 7.6-unable to attend)" at bounding box center [300, 243] width 261 height 14
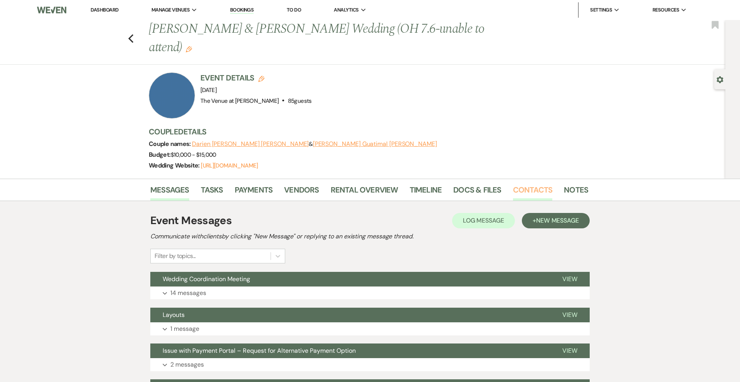
click at [521, 184] on link "Contacts" at bounding box center [533, 192] width 40 height 17
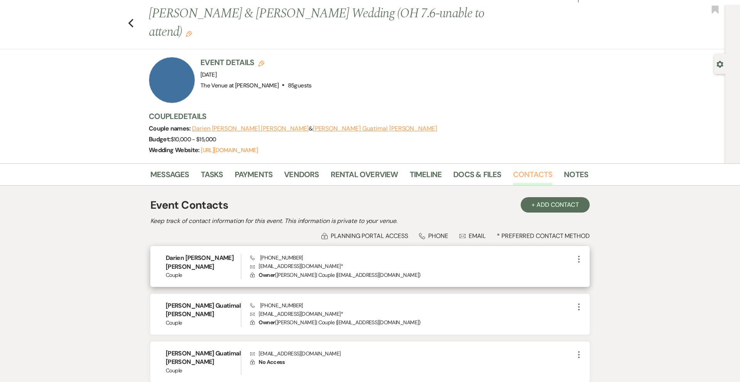
scroll to position [16, 0]
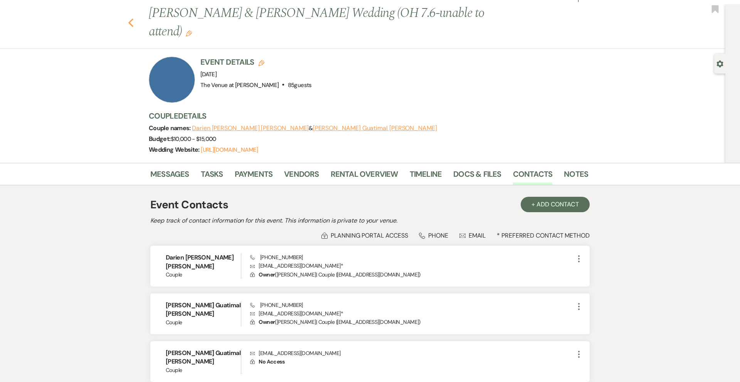
click at [131, 19] on use "button" at bounding box center [130, 23] width 5 height 8
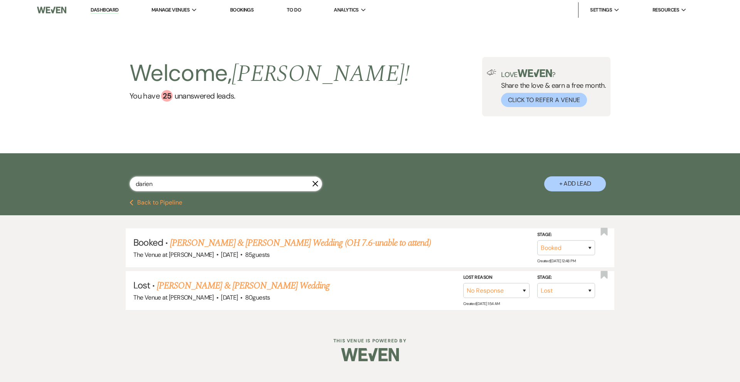
click at [158, 186] on input "darien" at bounding box center [226, 184] width 193 height 15
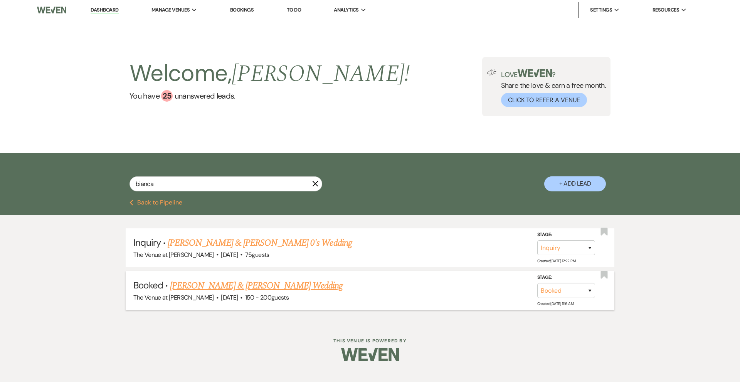
click at [211, 282] on link "[PERSON_NAME] & [PERSON_NAME] Wedding" at bounding box center [256, 286] width 173 height 14
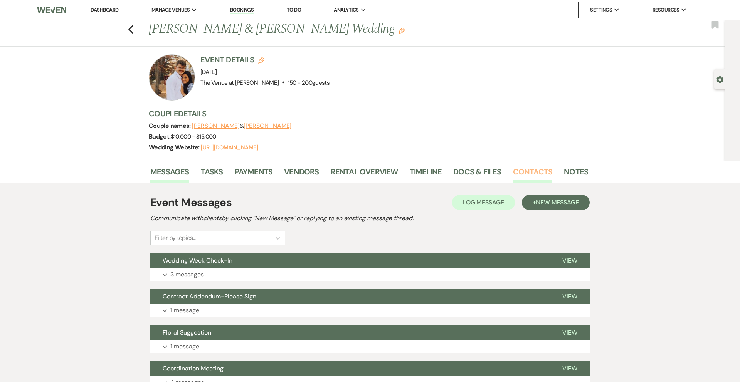
click at [526, 170] on link "Contacts" at bounding box center [533, 174] width 40 height 17
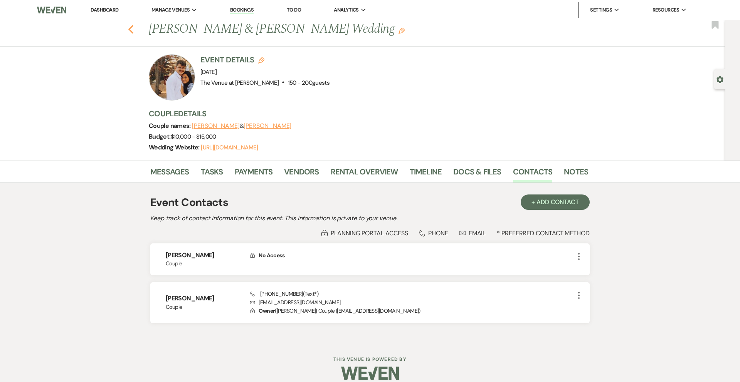
click at [131, 29] on icon "Previous" at bounding box center [131, 29] width 6 height 9
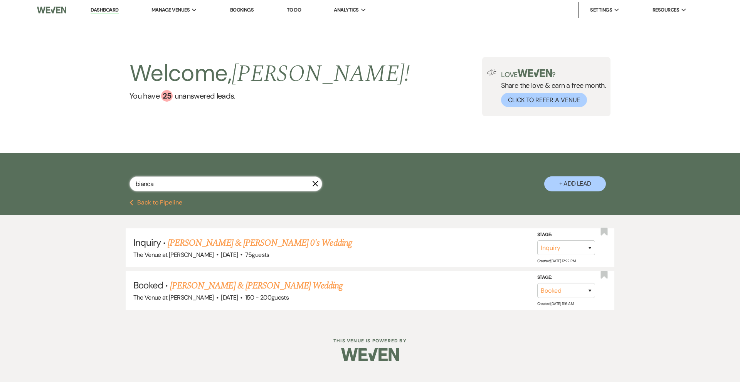
click at [170, 180] on input "bianca" at bounding box center [226, 184] width 193 height 15
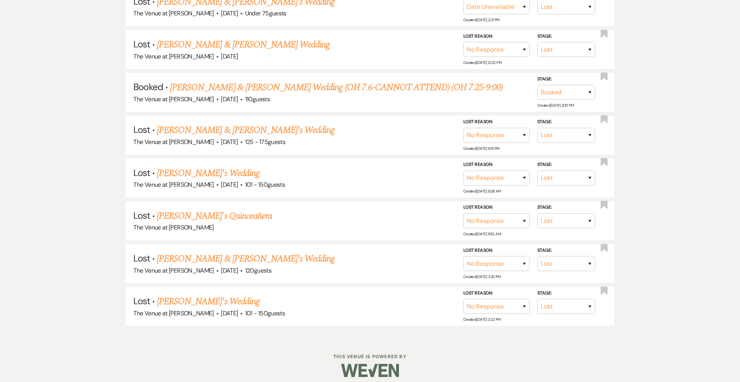
scroll to position [1026, 0]
click at [287, 90] on link "[PERSON_NAME] & [PERSON_NAME] Wedding (OH 7.6-CANNOT ATTEND) (OH 7.25-9:00)" at bounding box center [336, 89] width 333 height 14
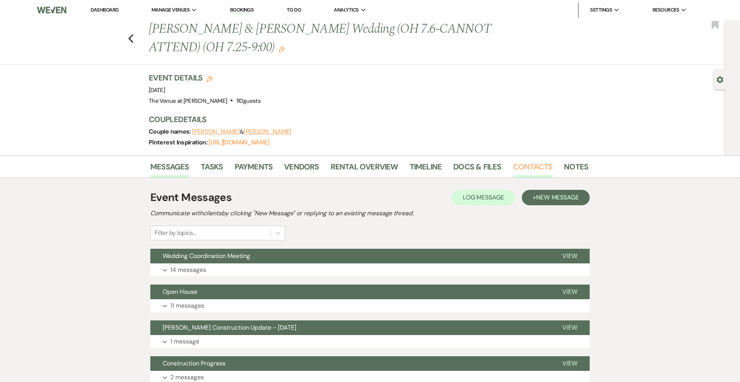
click at [519, 170] on link "Contacts" at bounding box center [533, 169] width 40 height 17
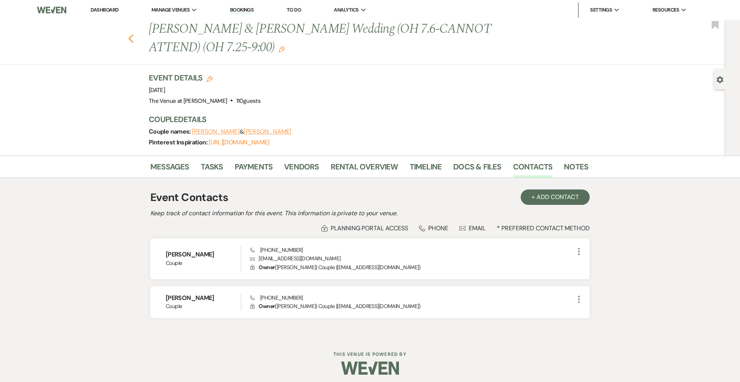
click at [128, 40] on icon "Previous" at bounding box center [131, 38] width 6 height 9
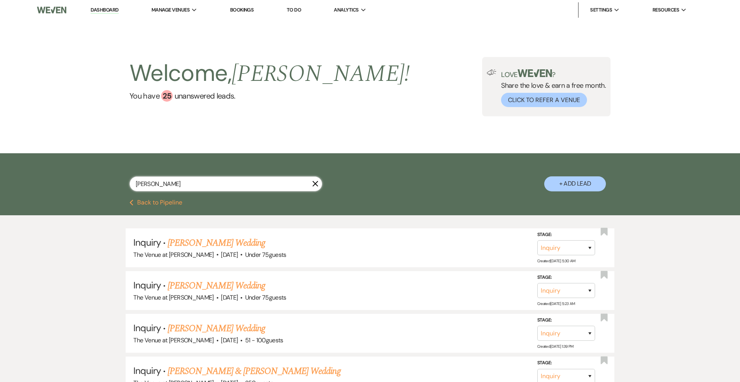
click at [174, 180] on input "[PERSON_NAME]" at bounding box center [226, 184] width 193 height 15
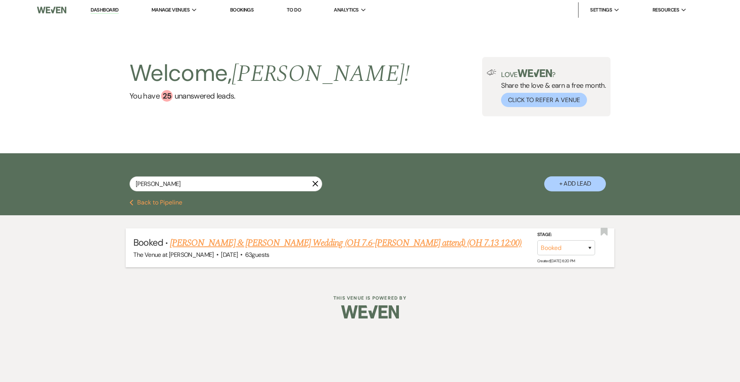
click at [245, 243] on link "[PERSON_NAME] & [PERSON_NAME] Wedding (OH 7.6-[PERSON_NAME] attend) (OH 7.13 12…" at bounding box center [346, 243] width 352 height 14
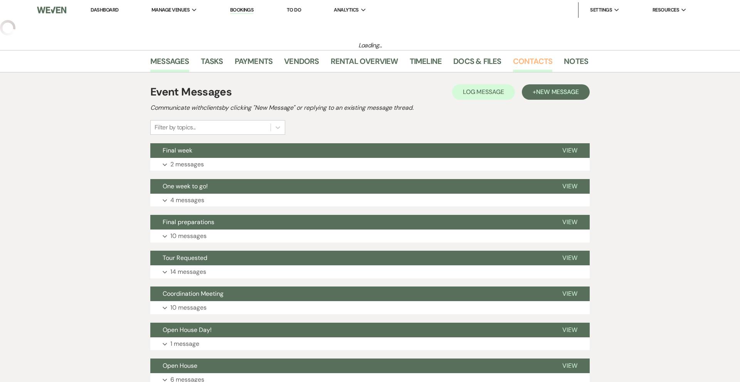
click at [532, 67] on link "Contacts" at bounding box center [533, 63] width 40 height 17
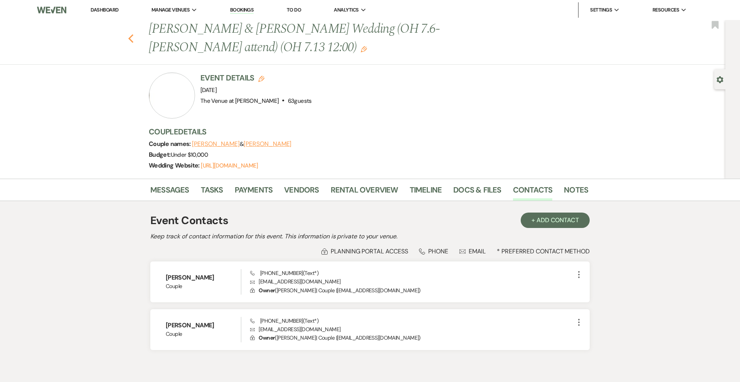
click at [128, 37] on icon "Previous" at bounding box center [131, 38] width 6 height 9
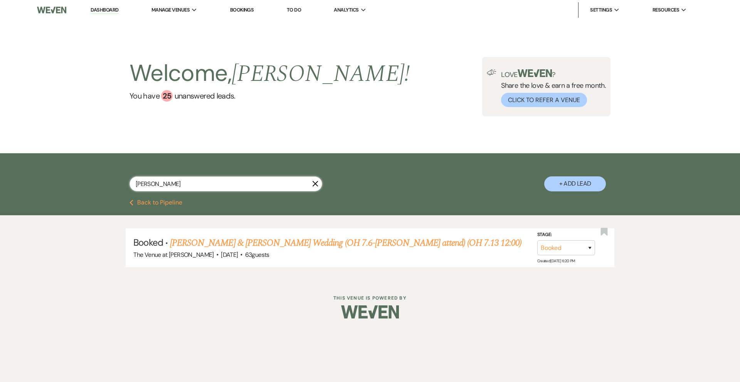
click at [170, 185] on input "[PERSON_NAME]" at bounding box center [226, 184] width 193 height 15
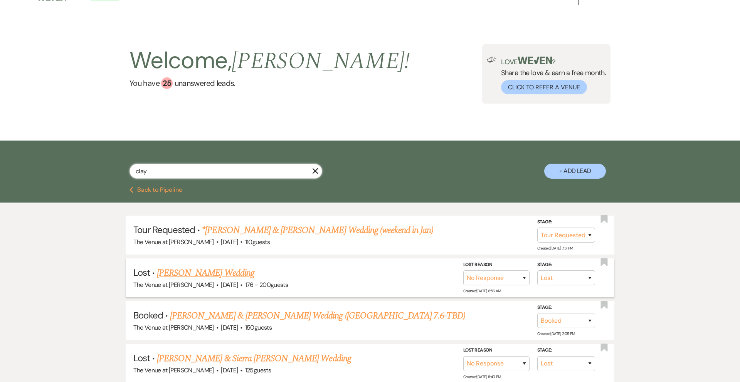
scroll to position [13, 0]
click at [237, 312] on link "[PERSON_NAME] & [PERSON_NAME] Wedding ([GEOGRAPHIC_DATA] 7.6-TBD)" at bounding box center [317, 316] width 295 height 14
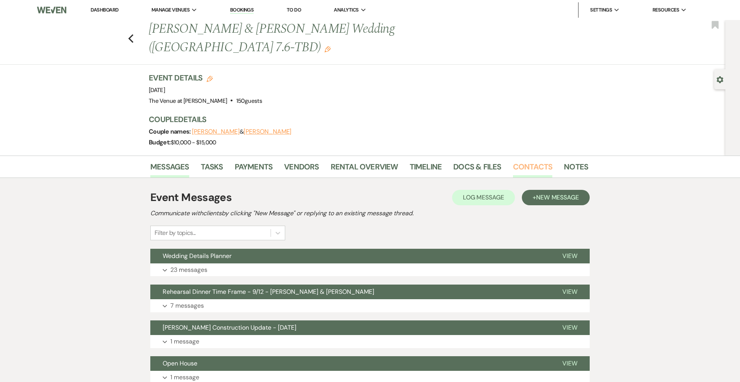
click at [542, 161] on link "Contacts" at bounding box center [533, 169] width 40 height 17
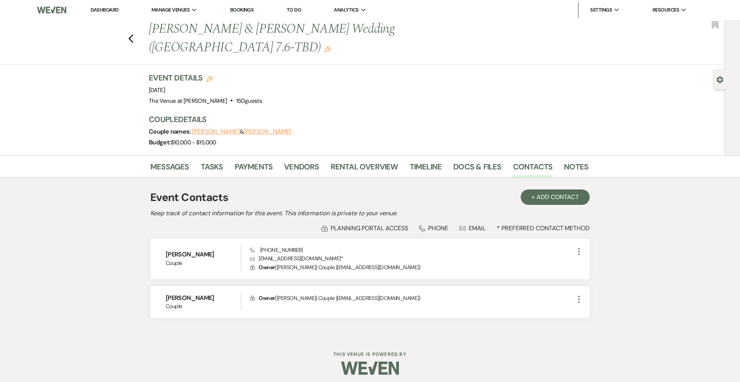
click at [270, 72] on div "Event Details Edit Event Date: [DATE] Venue: The Venue at [PERSON_NAME] . 150 g…" at bounding box center [365, 89] width 432 height 34
